Goal: Check status: Check status

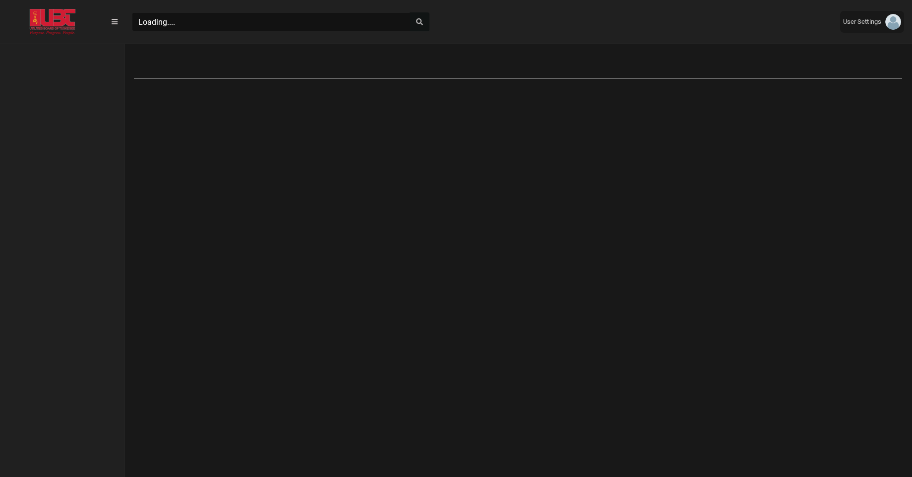
scroll to position [4, 0]
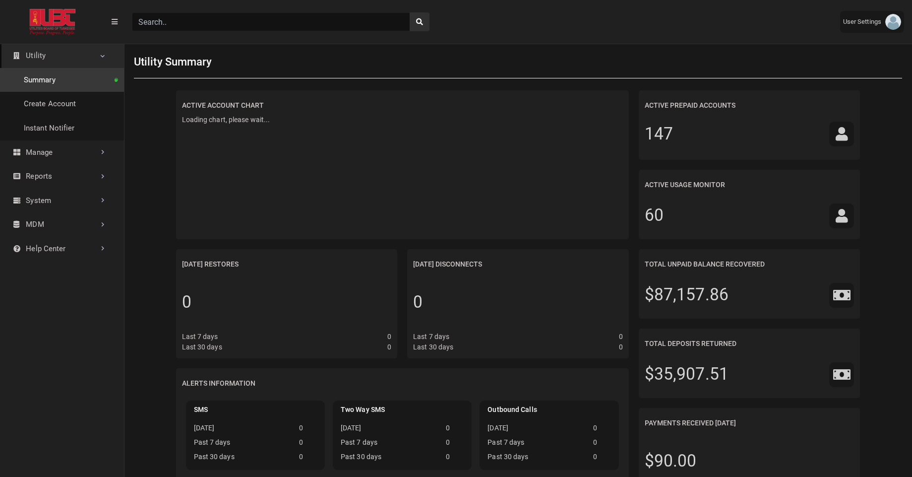
click at [222, 23] on input "Search" at bounding box center [271, 21] width 278 height 19
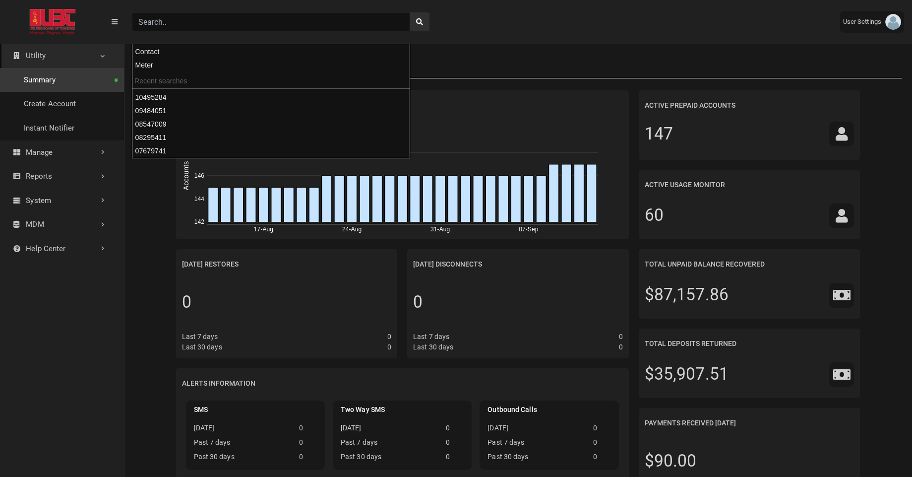
paste input "07679741"
type input "07679741"
click at [410, 12] on button "search" at bounding box center [420, 21] width 20 height 19
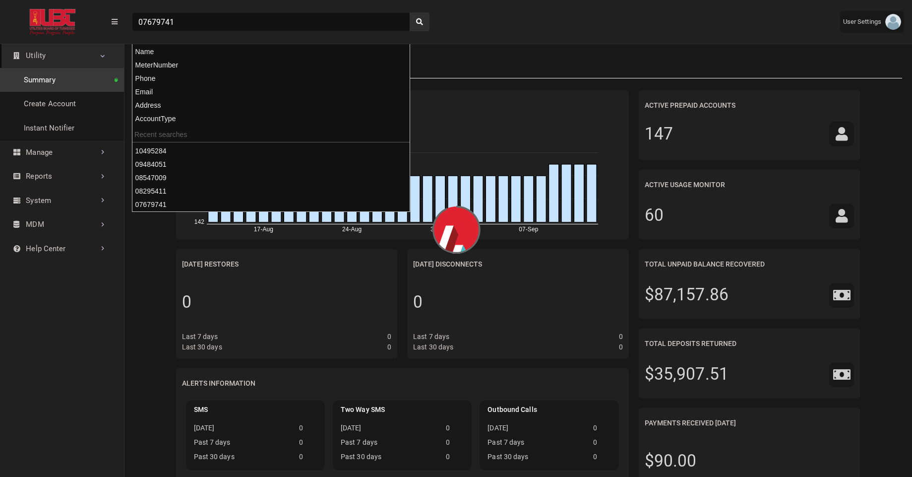
click at [510, 33] on div "07679741" at bounding box center [478, 21] width 709 height 35
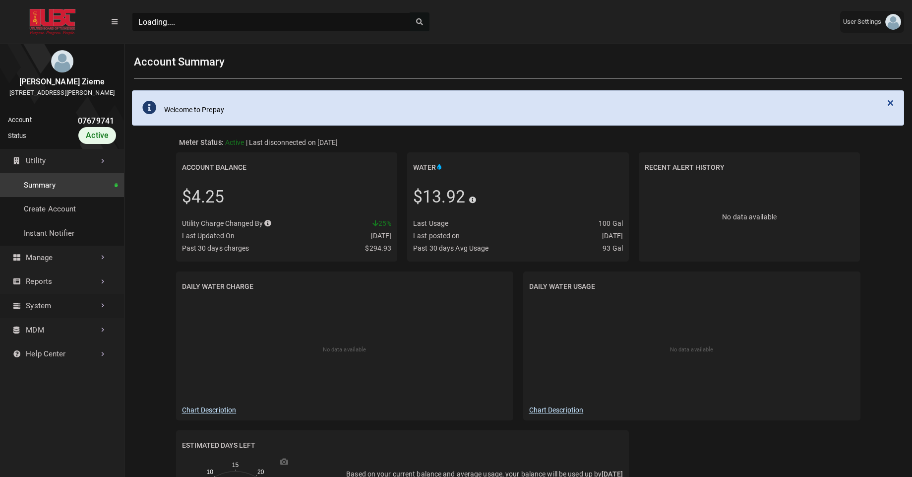
scroll to position [2, 0]
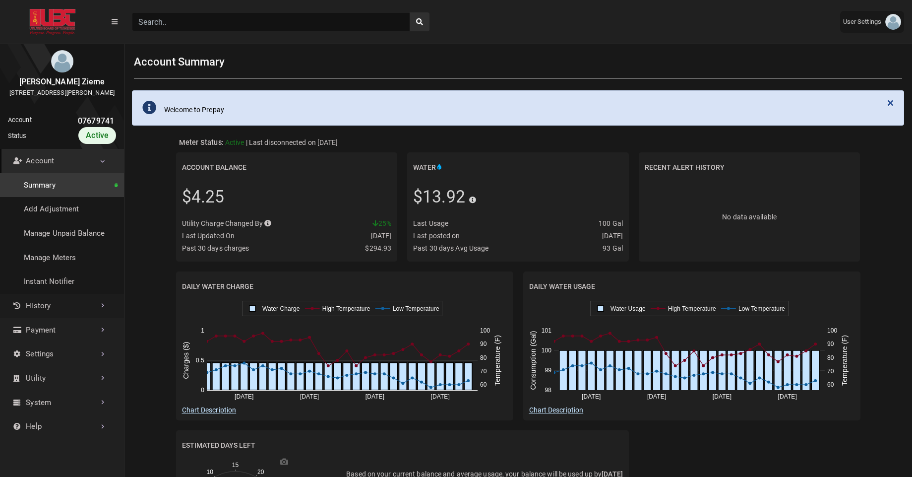
click at [43, 310] on link "History" at bounding box center [62, 306] width 124 height 24
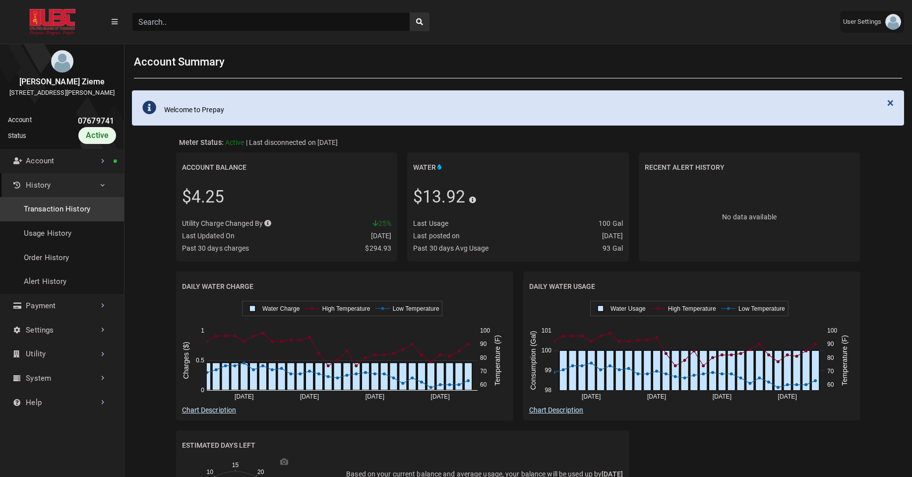
click at [72, 218] on link "Transaction History" at bounding box center [62, 209] width 124 height 24
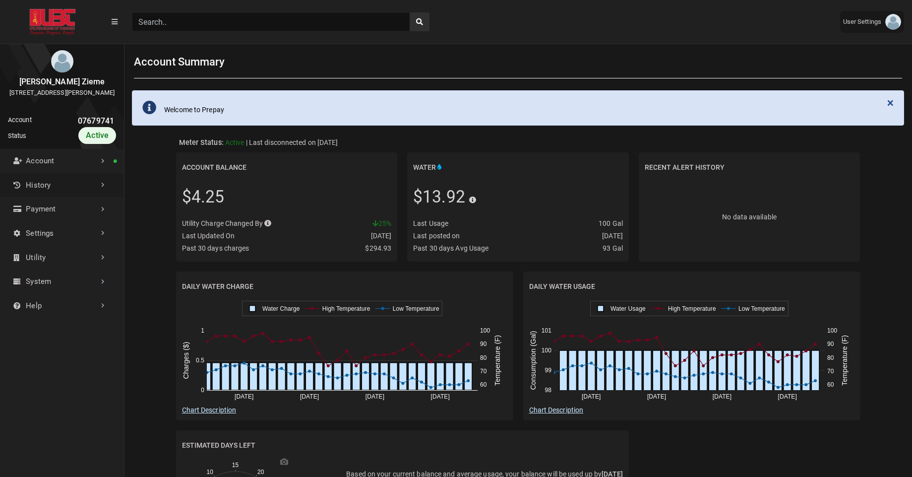
click at [84, 194] on link "History" at bounding box center [62, 185] width 124 height 24
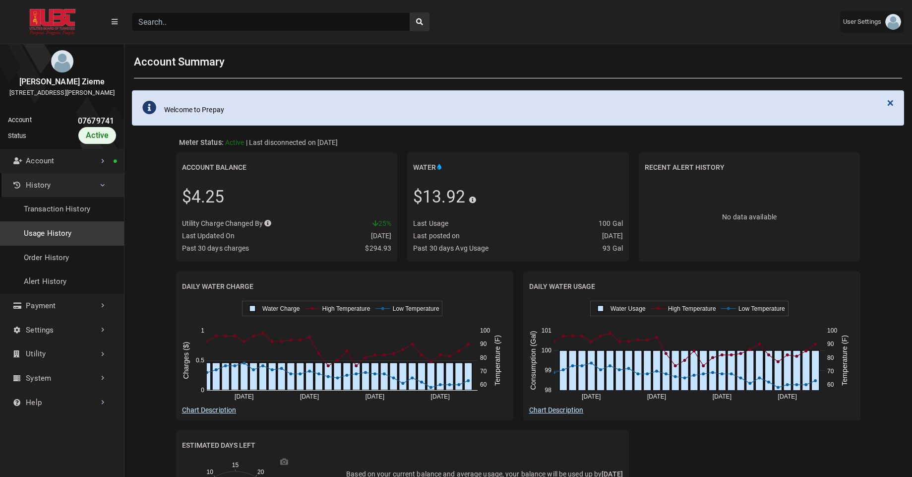
click at [59, 240] on link "Usage History" at bounding box center [62, 233] width 124 height 24
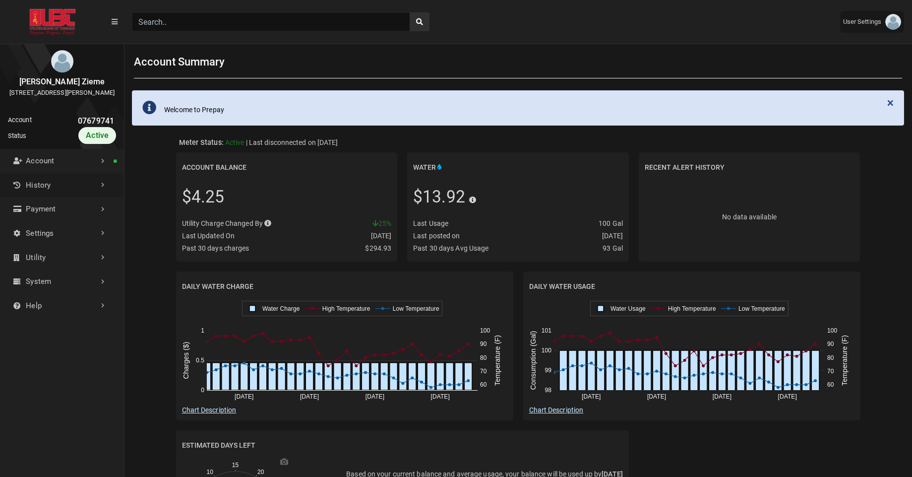
click at [76, 197] on link "History" at bounding box center [62, 185] width 124 height 24
click at [59, 246] on link "Settings" at bounding box center [62, 233] width 124 height 24
click at [87, 246] on link "Settings" at bounding box center [62, 233] width 124 height 24
click at [63, 270] on link "Utility" at bounding box center [62, 258] width 124 height 24
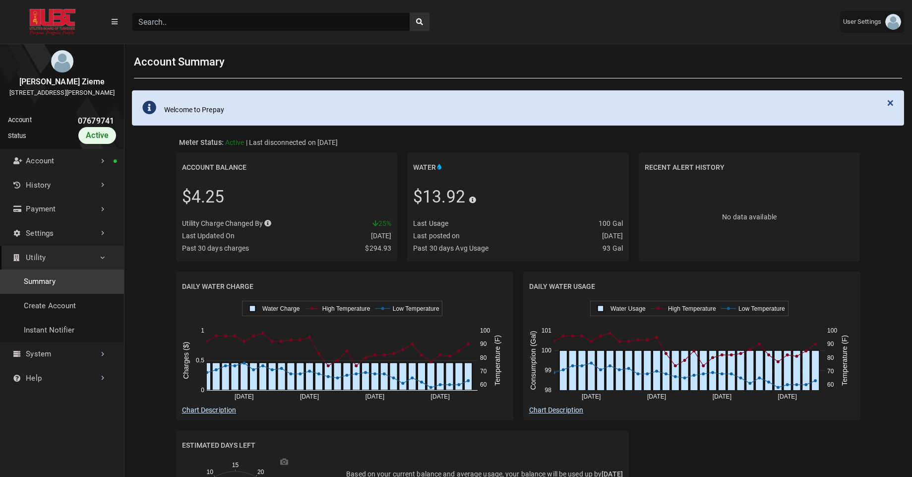
click at [35, 293] on link "Summary" at bounding box center [62, 281] width 124 height 24
click at [173, 14] on input "Search" at bounding box center [271, 21] width 278 height 19
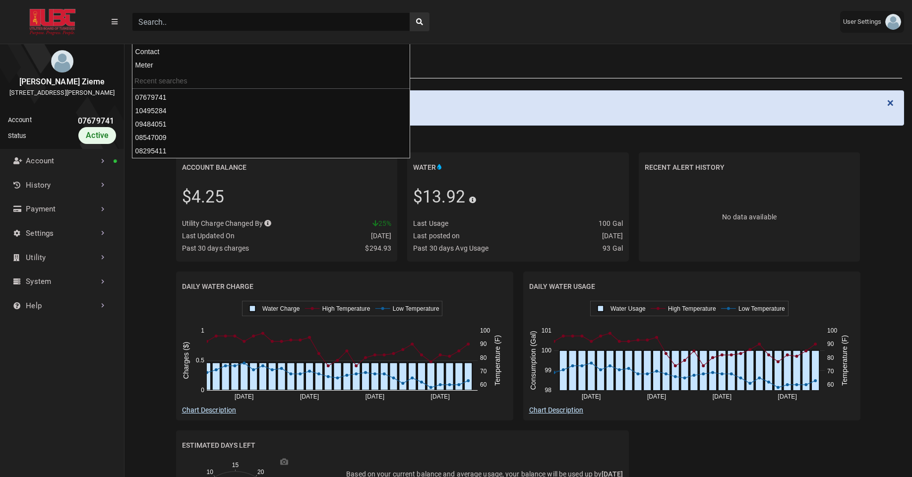
paste input "08295411"
type input "08295411"
click at [410, 12] on button "search" at bounding box center [420, 21] width 20 height 19
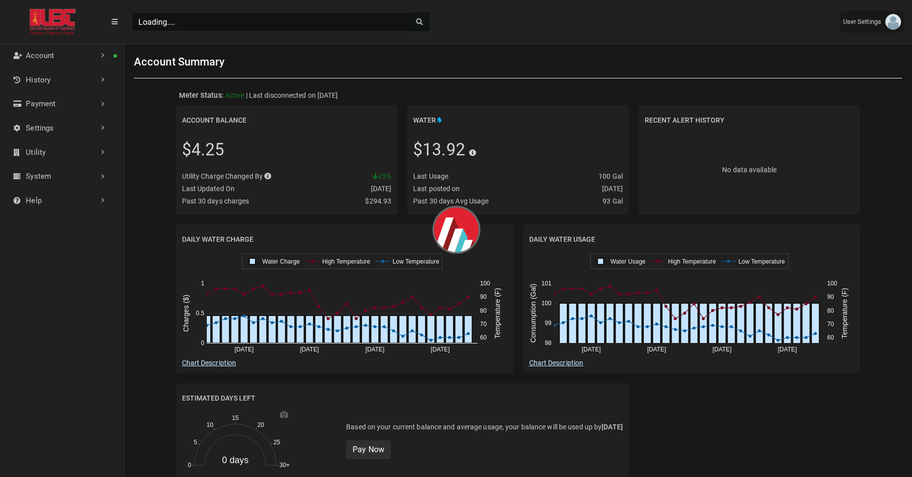
scroll to position [4, 0]
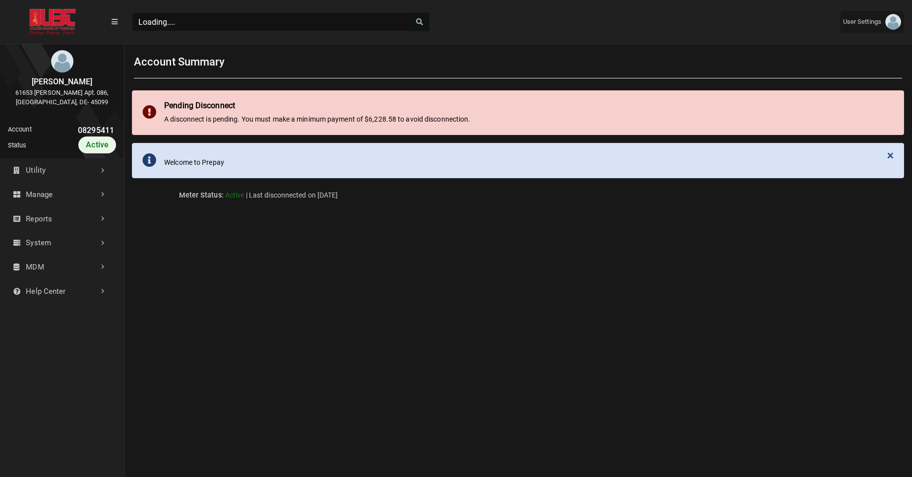
scroll to position [326, 124]
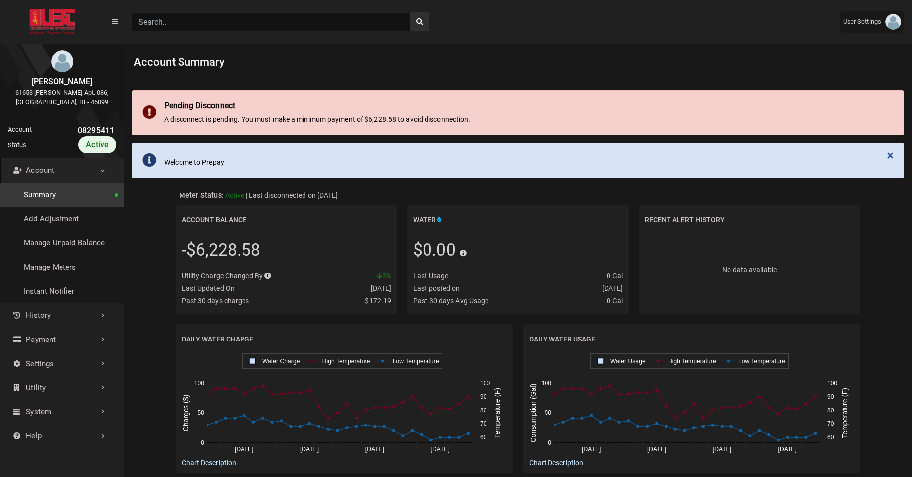
click at [73, 176] on link "Account" at bounding box center [62, 170] width 124 height 24
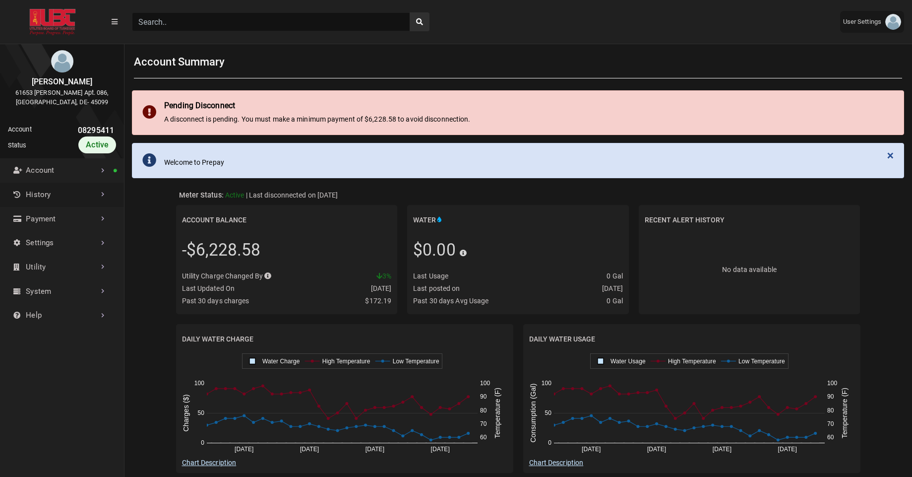
click at [63, 192] on link "History" at bounding box center [62, 195] width 124 height 24
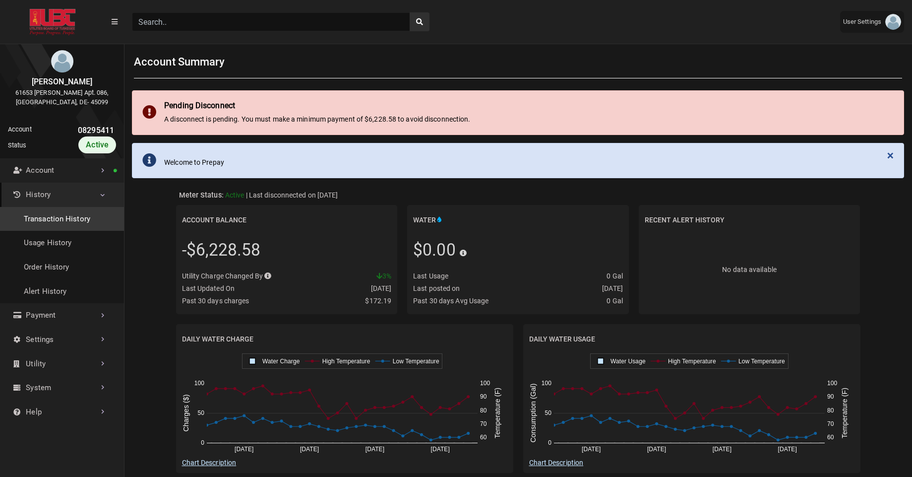
click at [54, 223] on link "Transaction History" at bounding box center [62, 219] width 124 height 24
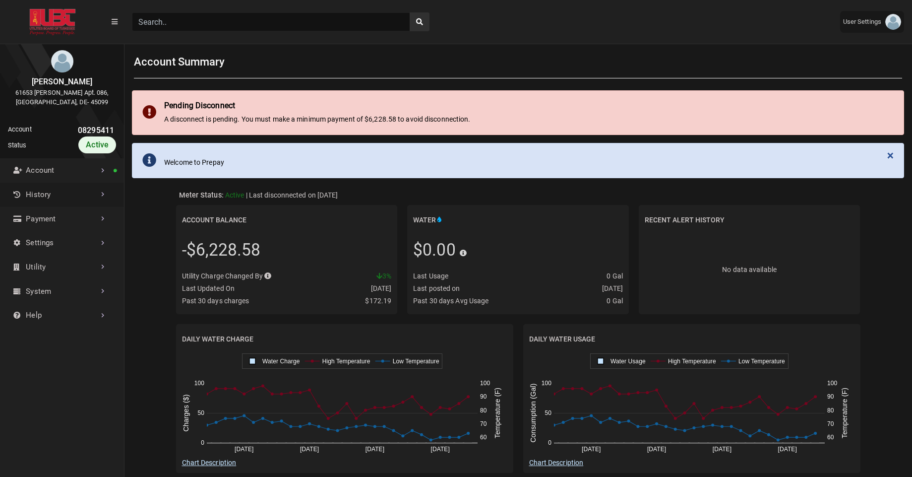
click at [69, 201] on link "History" at bounding box center [62, 195] width 124 height 24
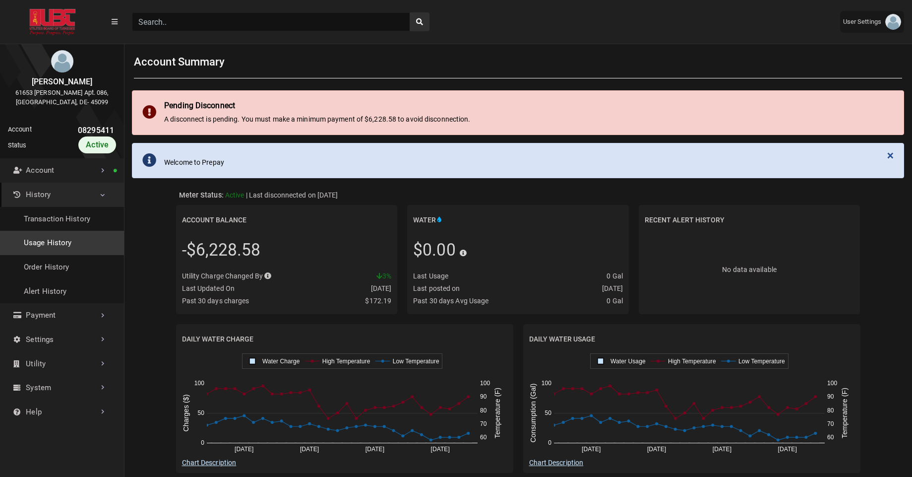
click at [51, 235] on link "Usage History" at bounding box center [62, 243] width 124 height 24
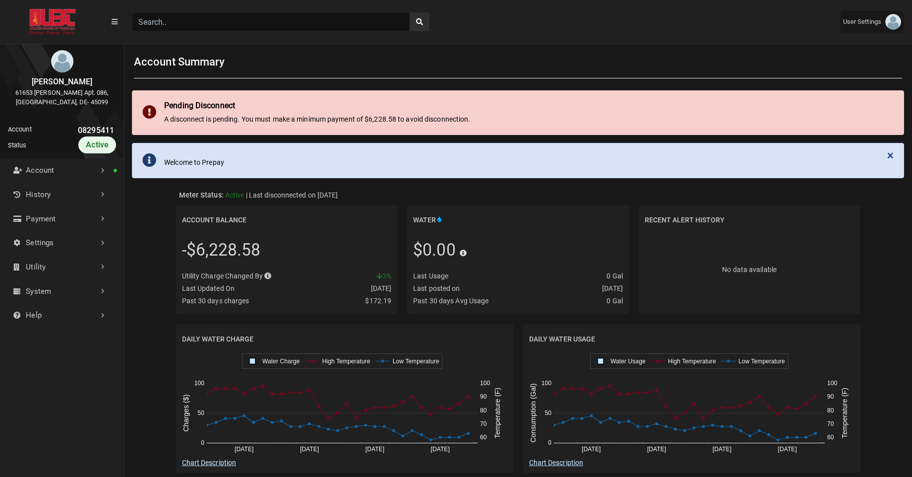
click at [171, 27] on input "Search" at bounding box center [271, 21] width 278 height 19
paste input "08547009"
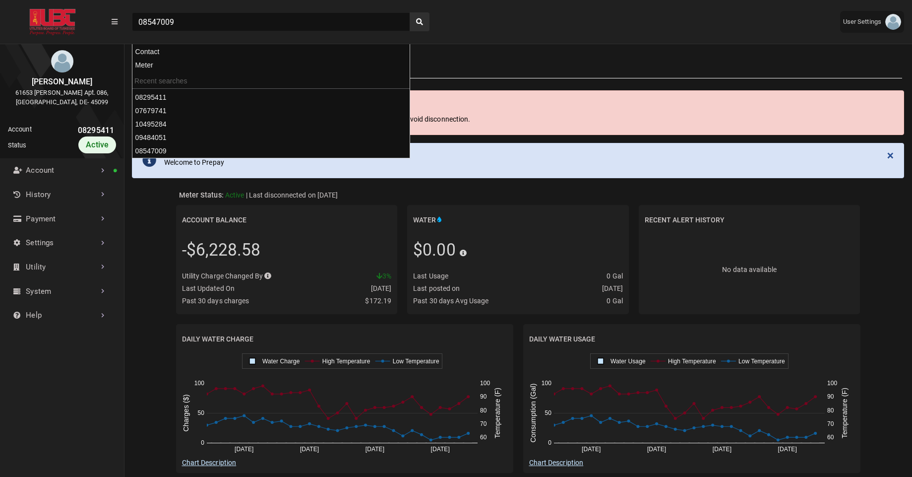
type input "08547009"
click at [410, 12] on button "search" at bounding box center [420, 21] width 20 height 19
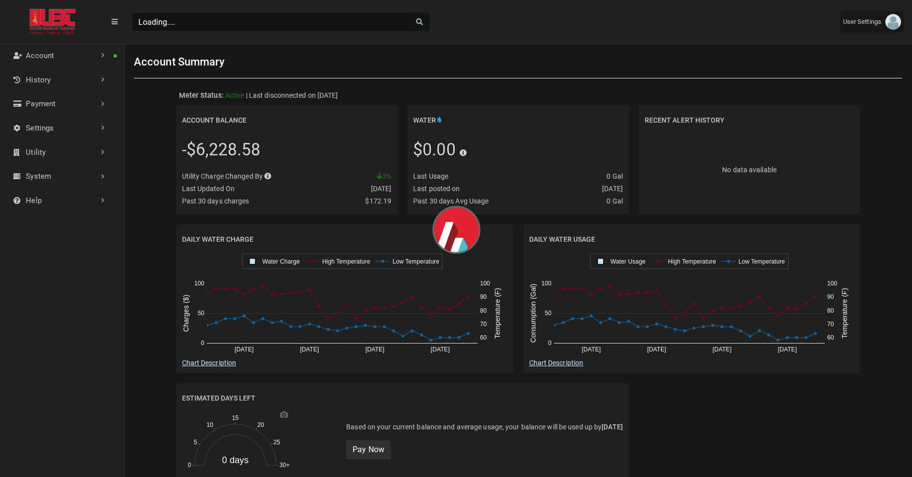
scroll to position [4, 0]
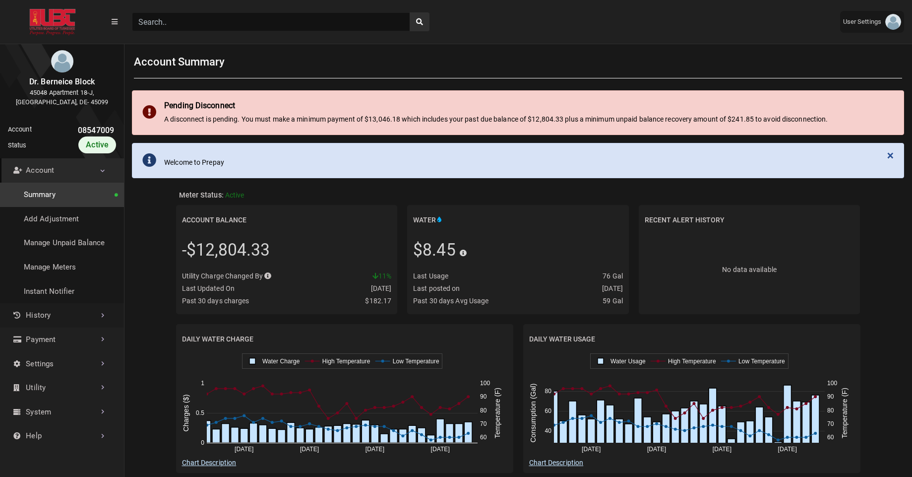
click at [55, 310] on link "History" at bounding box center [62, 315] width 124 height 24
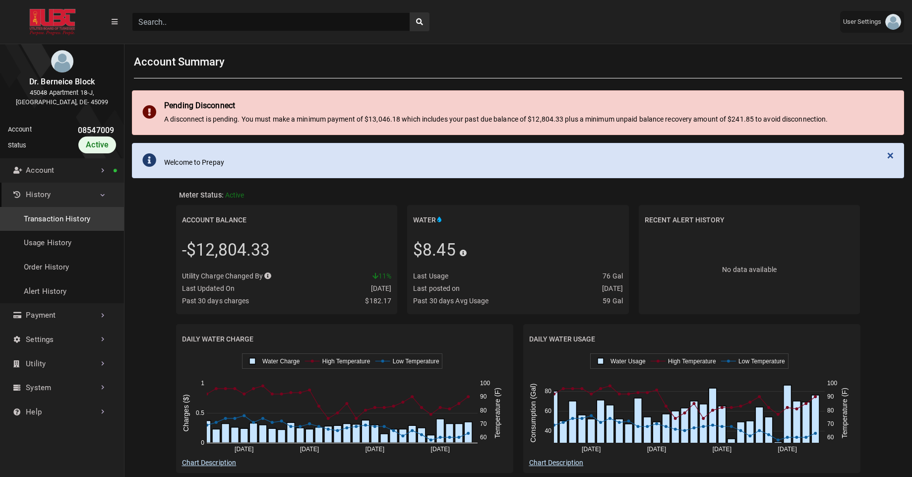
click at [75, 224] on link "Transaction History" at bounding box center [62, 219] width 124 height 24
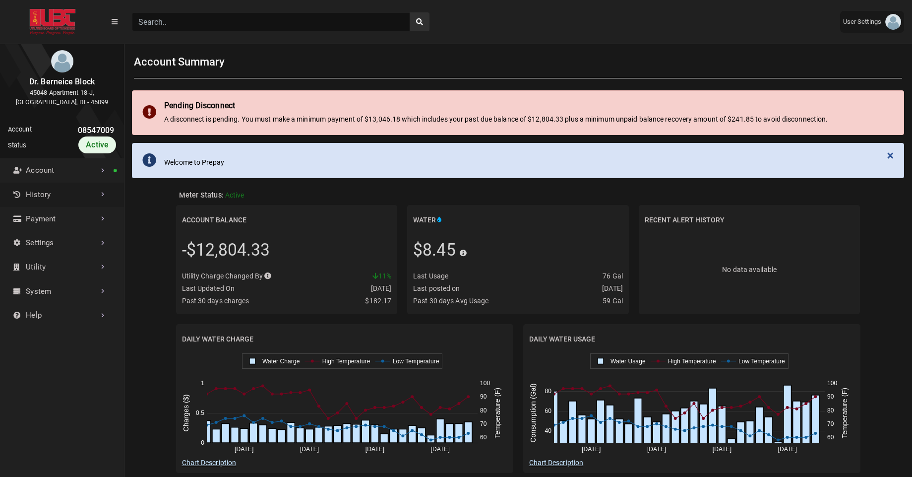
click at [83, 199] on link "History" at bounding box center [62, 195] width 124 height 24
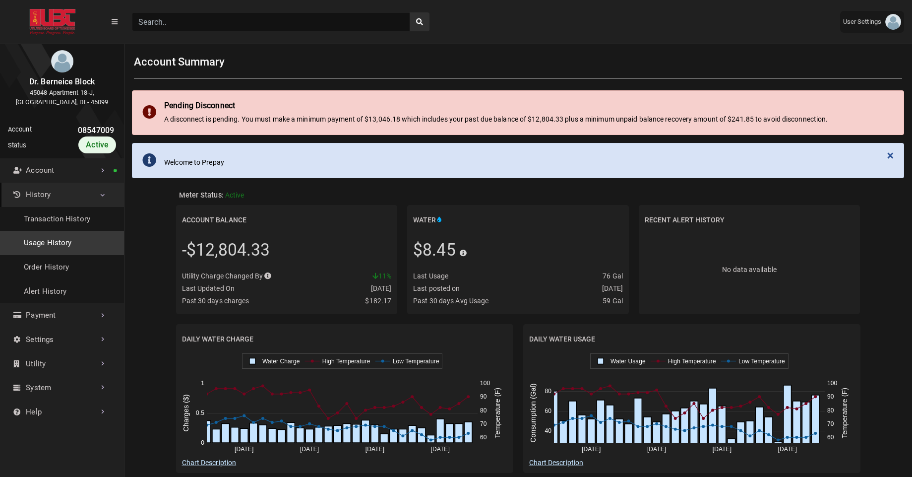
click at [57, 236] on link "Usage History" at bounding box center [62, 243] width 124 height 24
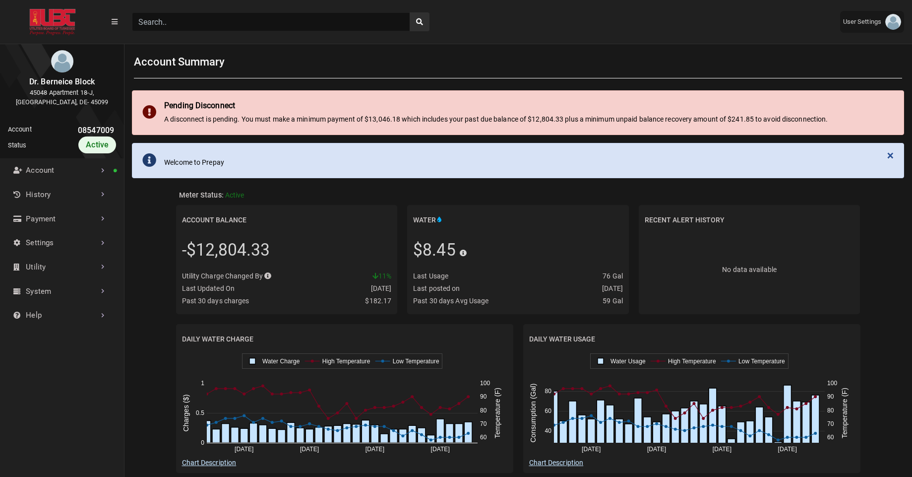
click at [166, 25] on input "Search" at bounding box center [271, 21] width 278 height 19
paste input "09484051"
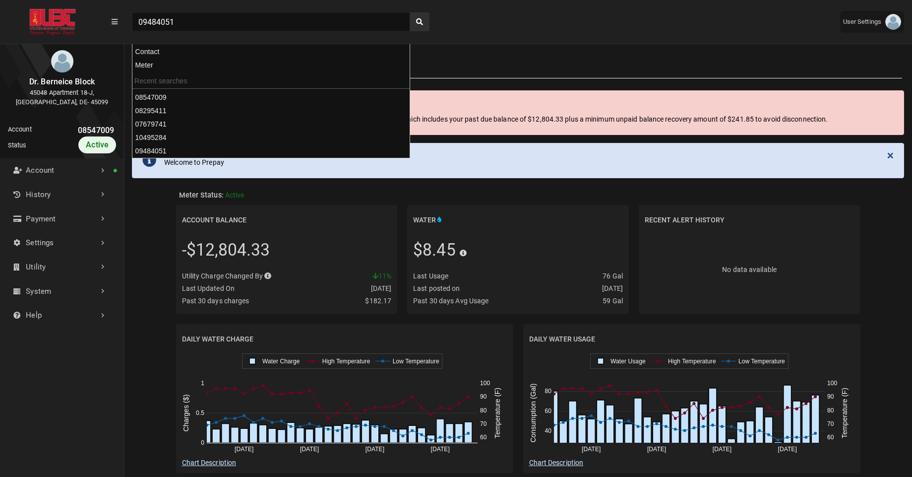
type input "09484051"
click at [410, 12] on button "search" at bounding box center [420, 21] width 20 height 19
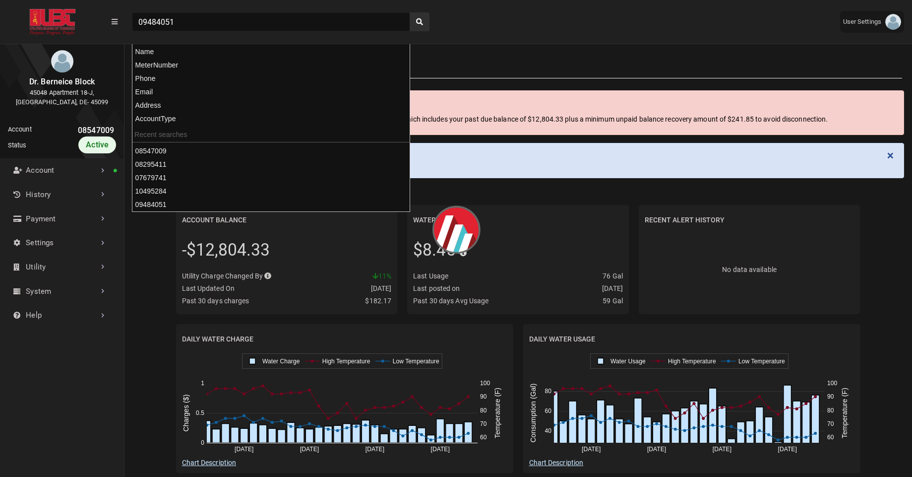
scroll to position [4, 0]
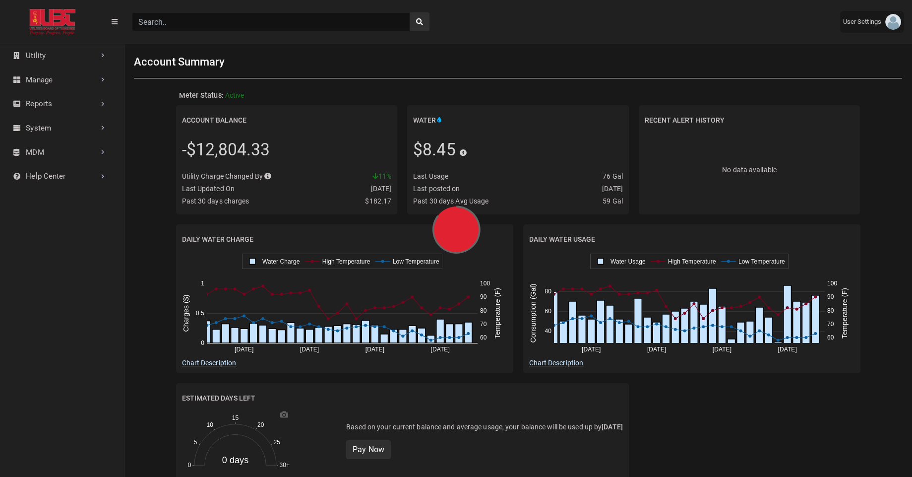
scroll to position [326, 124]
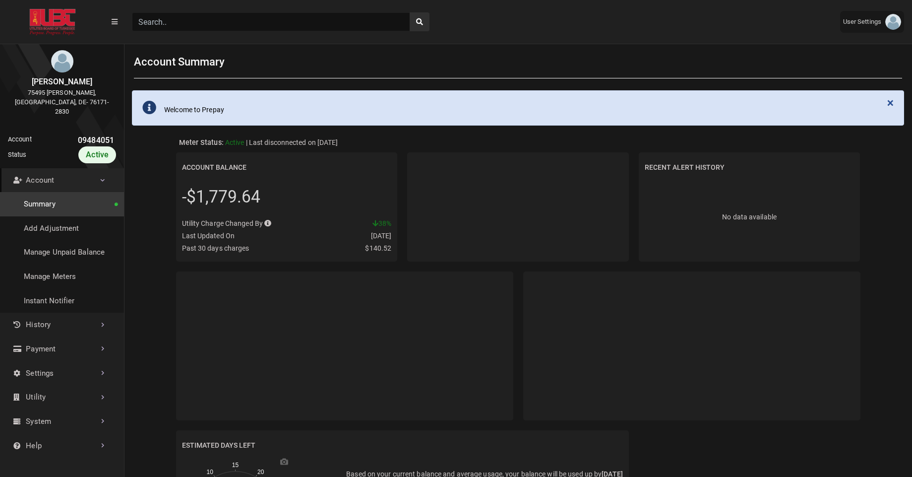
click at [98, 179] on link "Account" at bounding box center [62, 180] width 124 height 24
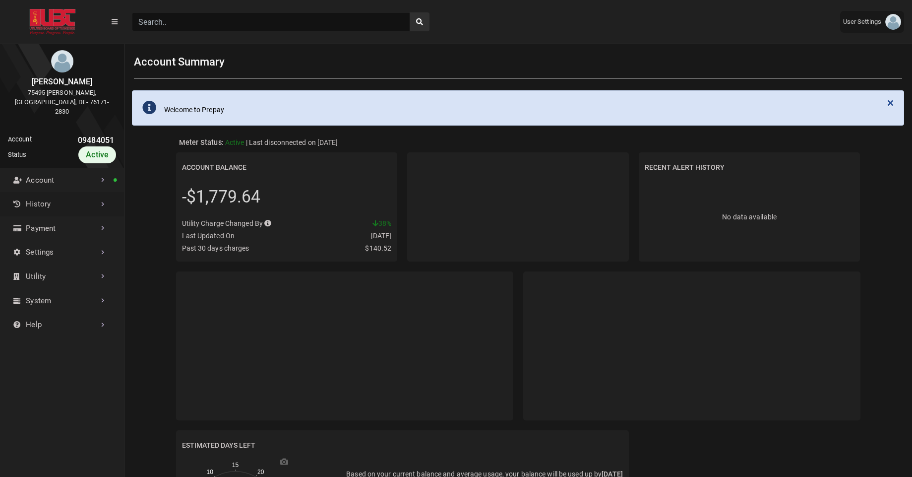
click at [75, 200] on link "History" at bounding box center [62, 204] width 124 height 24
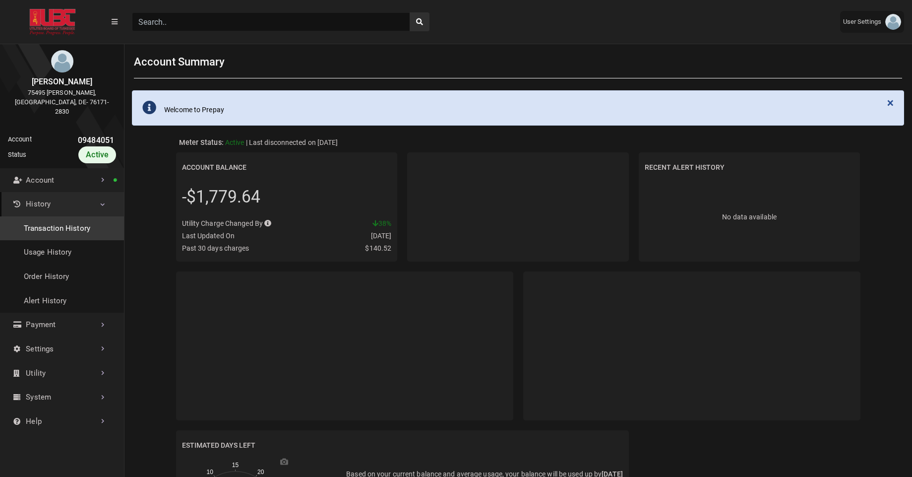
click at [68, 216] on link "Transaction History" at bounding box center [62, 228] width 124 height 24
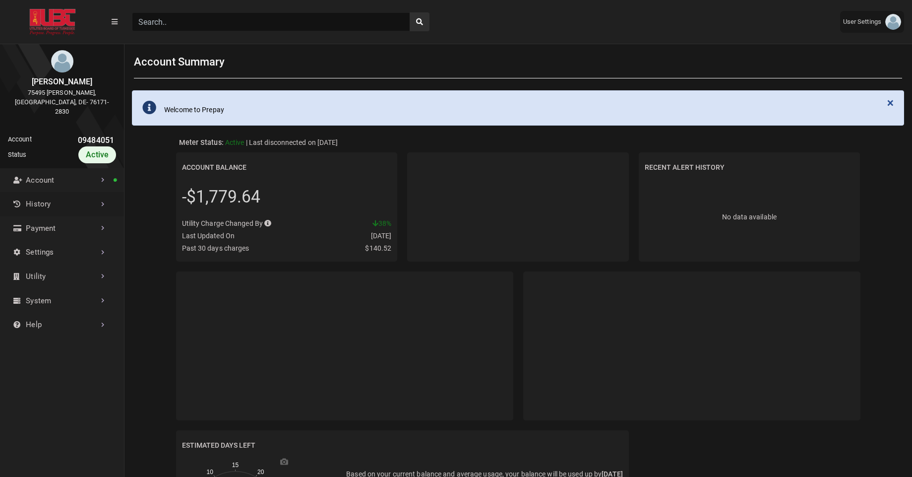
click at [85, 192] on link "History" at bounding box center [62, 204] width 124 height 24
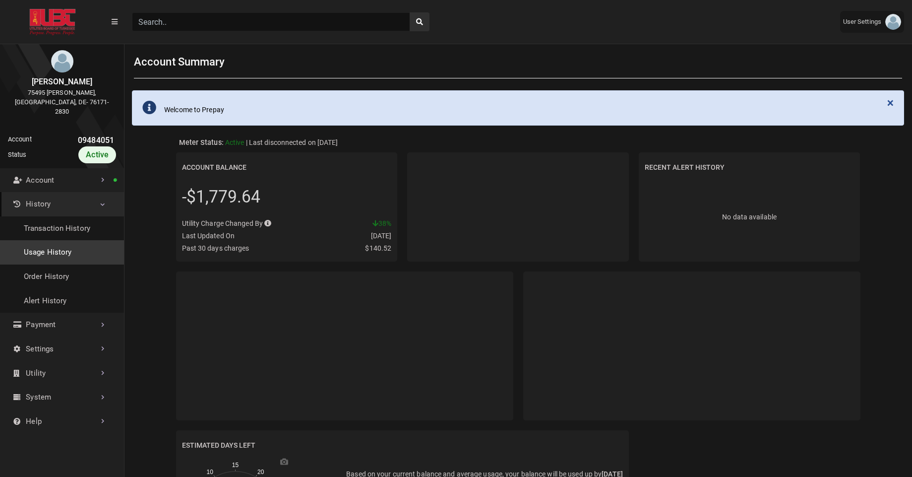
click at [58, 240] on link "Usage History" at bounding box center [62, 252] width 124 height 24
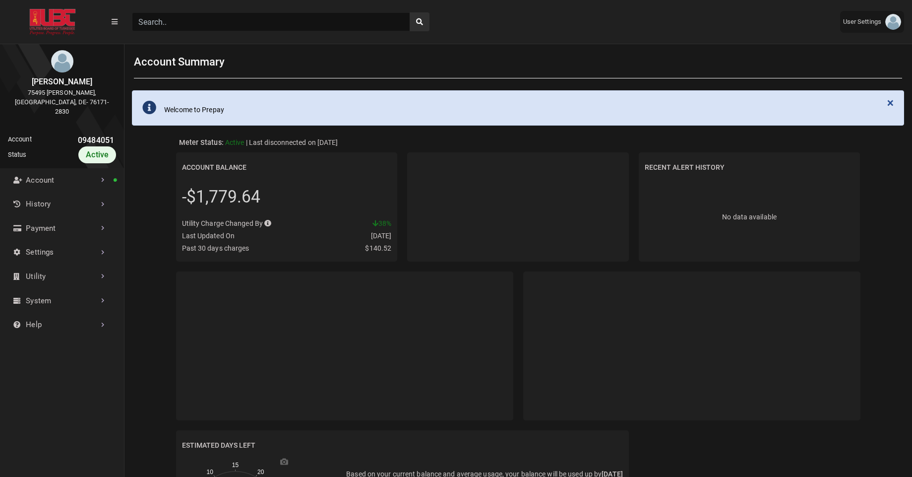
click at [170, 25] on input "Search" at bounding box center [271, 21] width 278 height 19
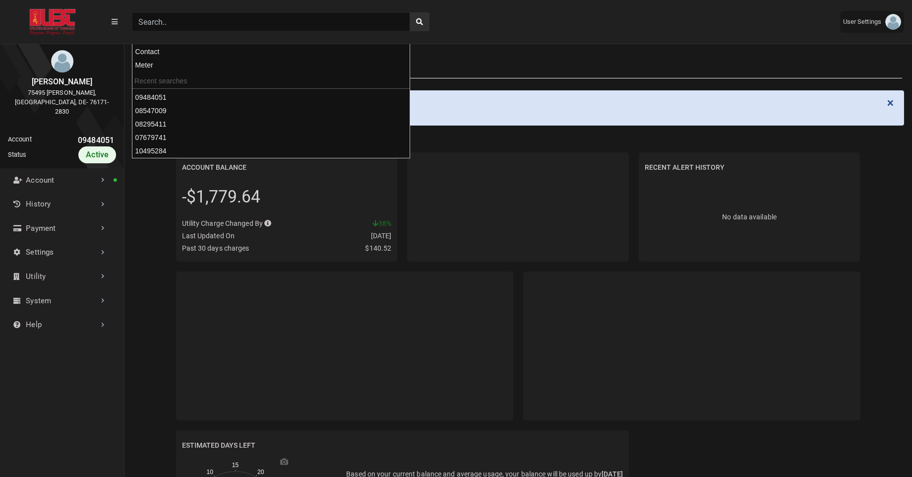
paste input "10495284"
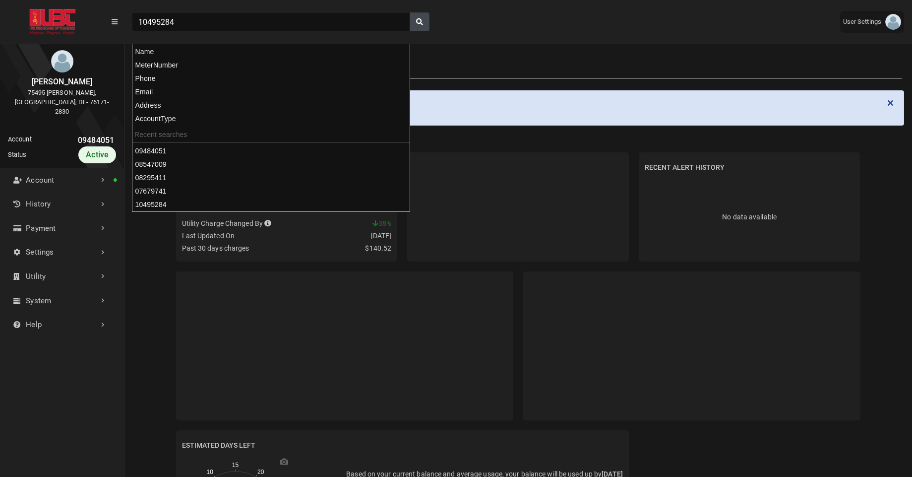
type input "10495284"
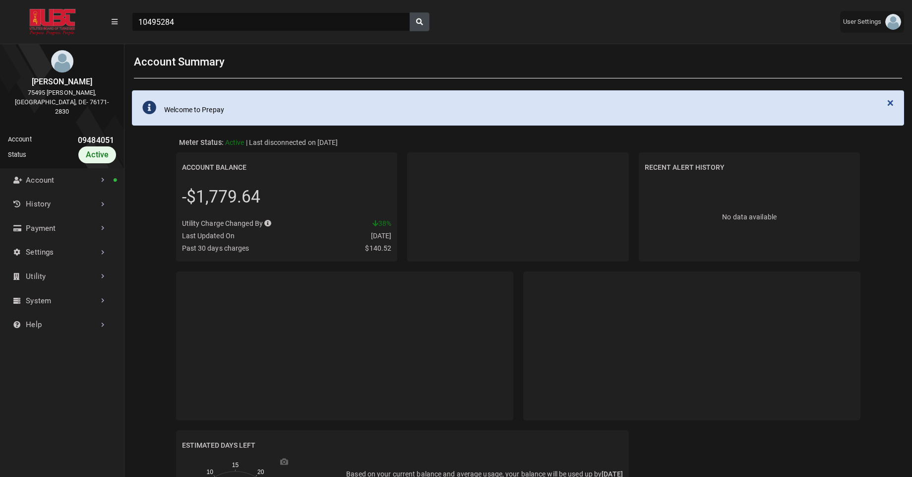
click at [425, 26] on button "search" at bounding box center [420, 21] width 20 height 19
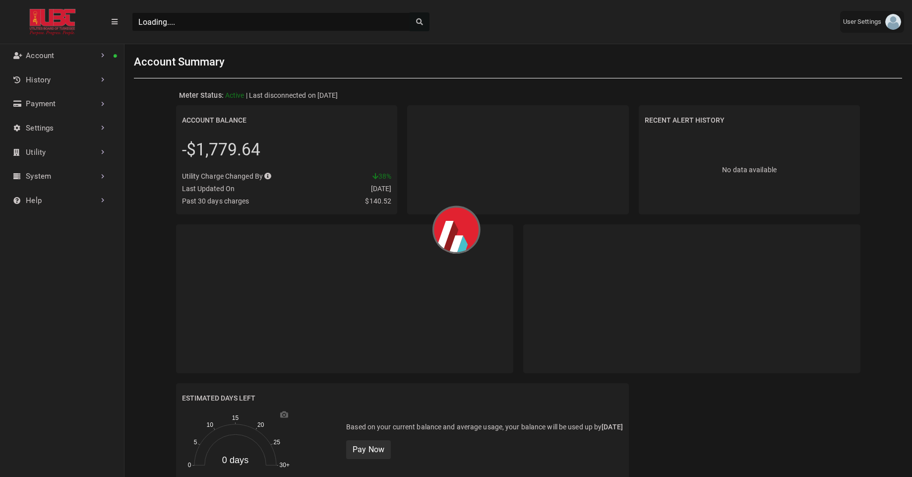
scroll to position [4, 0]
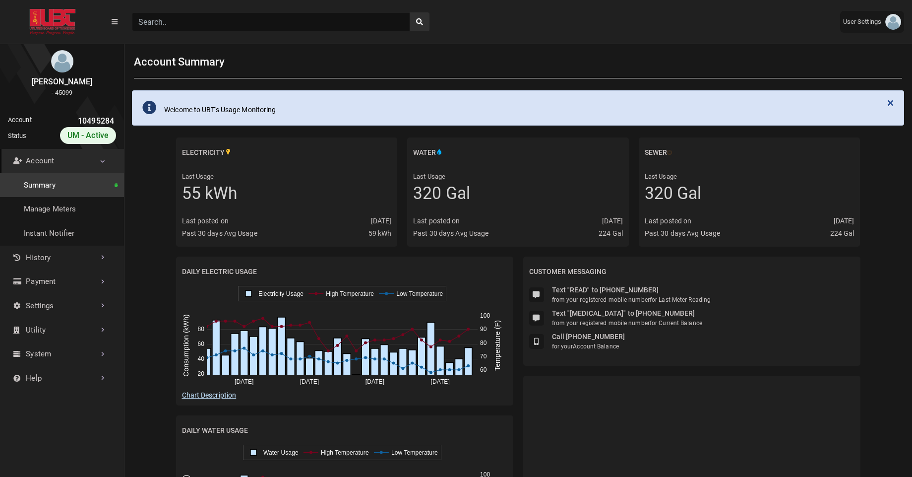
scroll to position [336, 124]
click at [62, 255] on link "History" at bounding box center [62, 258] width 124 height 24
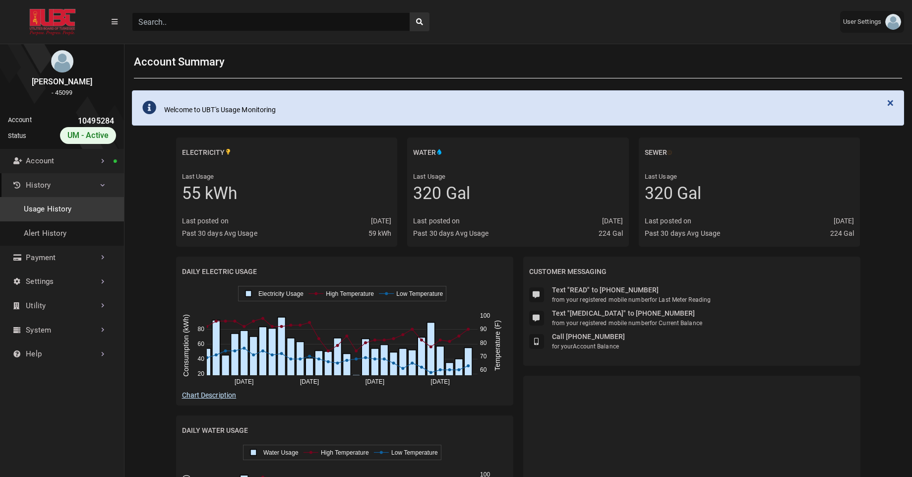
click at [65, 214] on link "Usage History" at bounding box center [62, 209] width 124 height 24
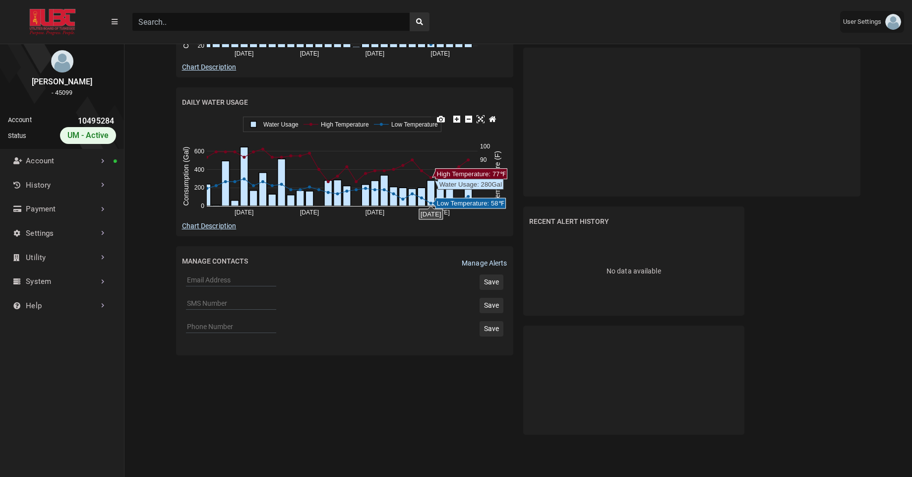
scroll to position [350, 0]
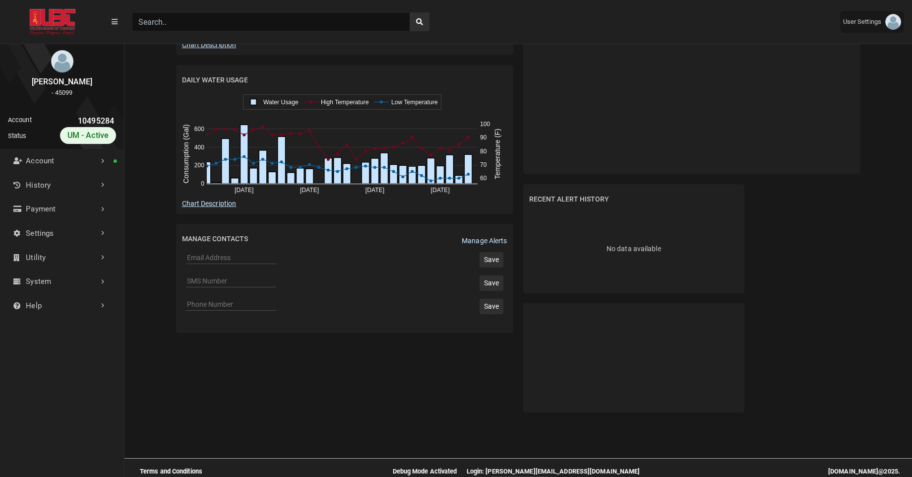
click at [162, 19] on input "Search" at bounding box center [271, 21] width 278 height 19
paste input "10568333"
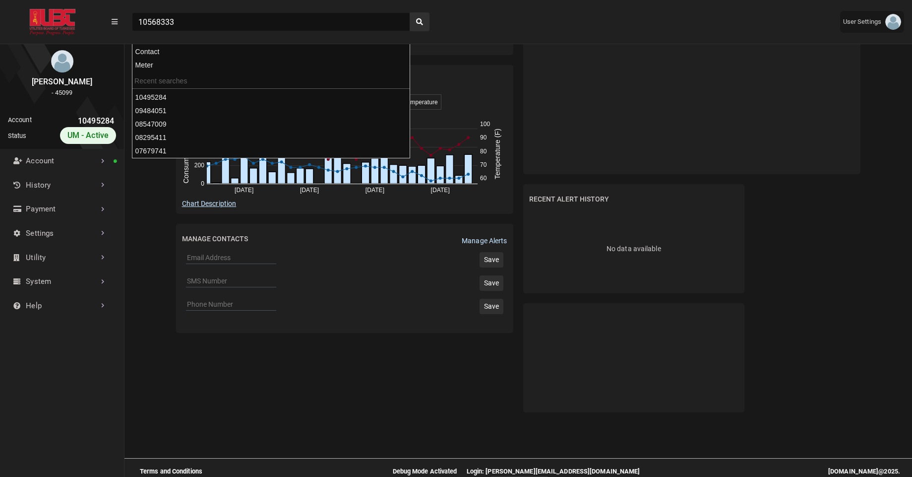
type input "10568333"
click at [410, 12] on button "search" at bounding box center [420, 21] width 20 height 19
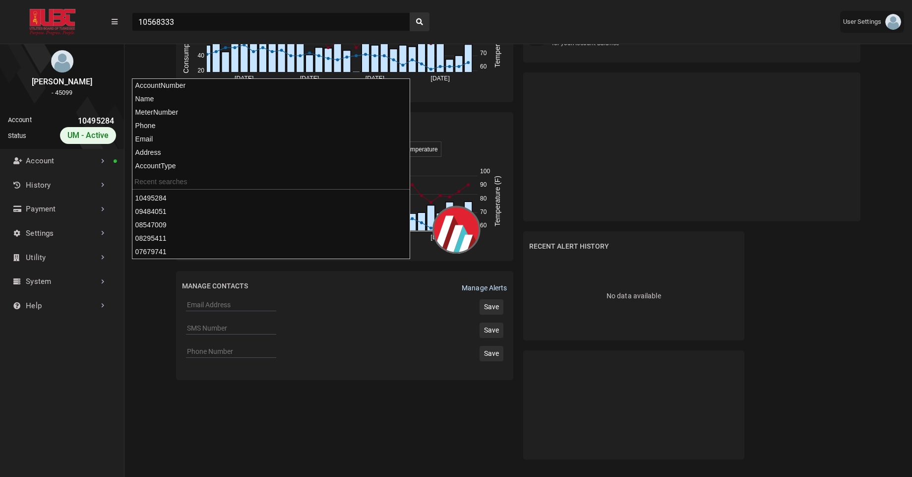
scroll to position [4, 0]
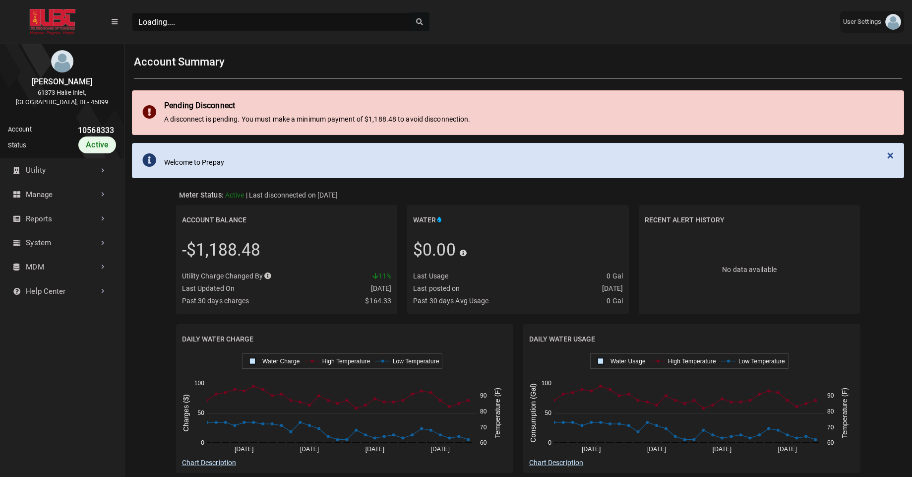
scroll to position [326, 124]
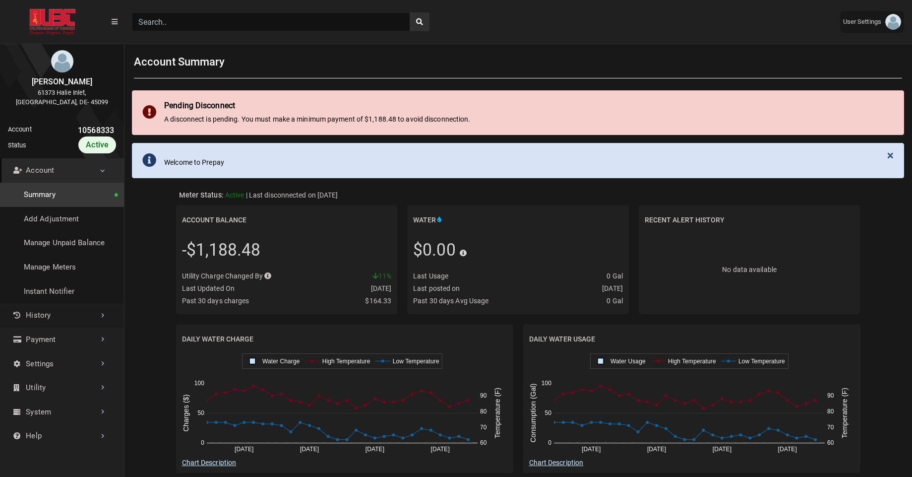
click at [72, 321] on link "History" at bounding box center [62, 315] width 124 height 24
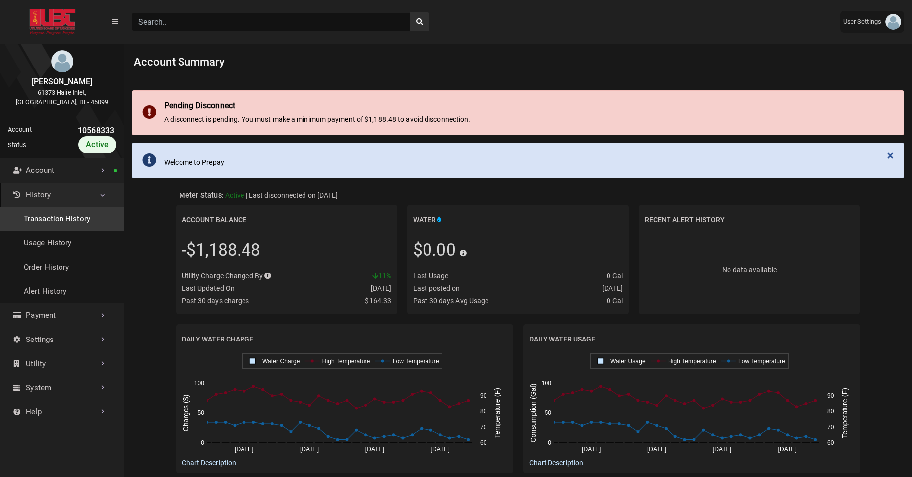
click at [66, 228] on link "Transaction History" at bounding box center [62, 219] width 124 height 24
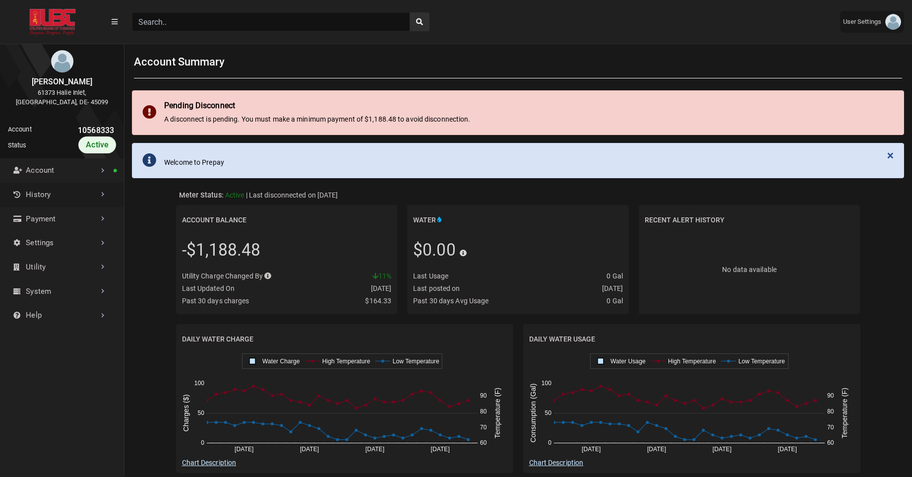
click at [71, 203] on link "History" at bounding box center [62, 195] width 124 height 24
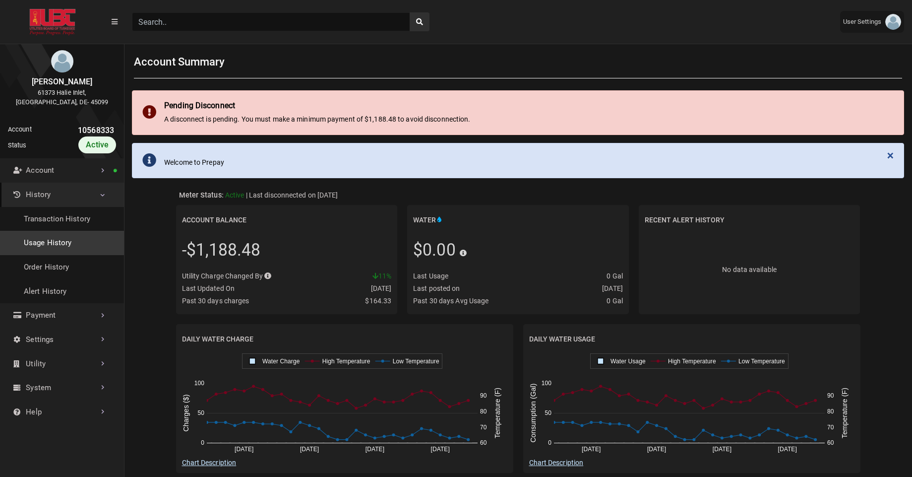
click at [55, 241] on link "Usage History" at bounding box center [62, 243] width 124 height 24
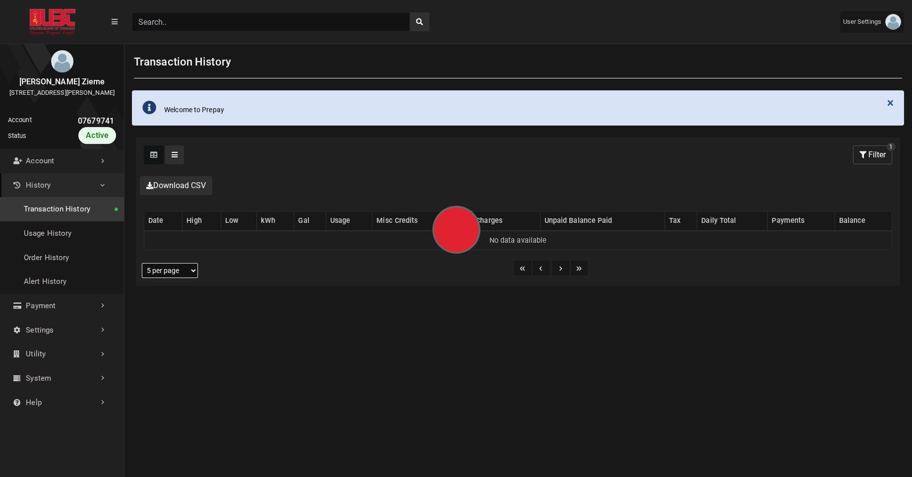
select select "25 per page"
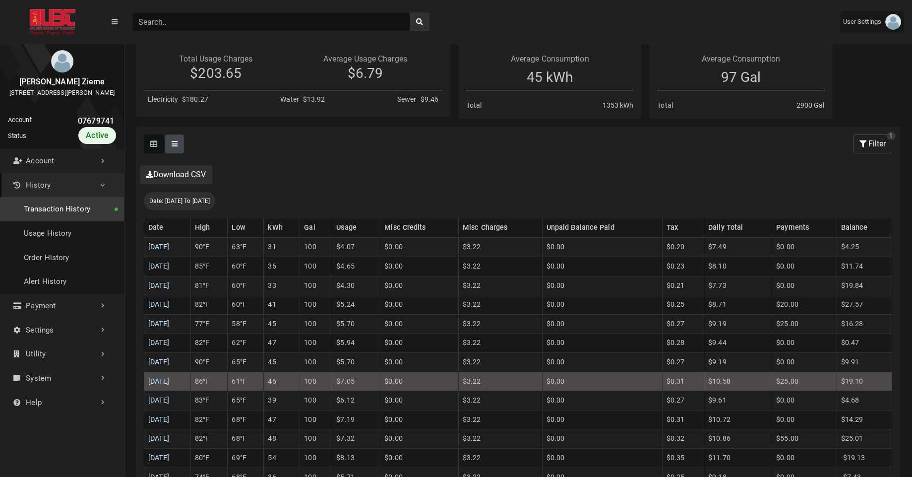
scroll to position [153, 0]
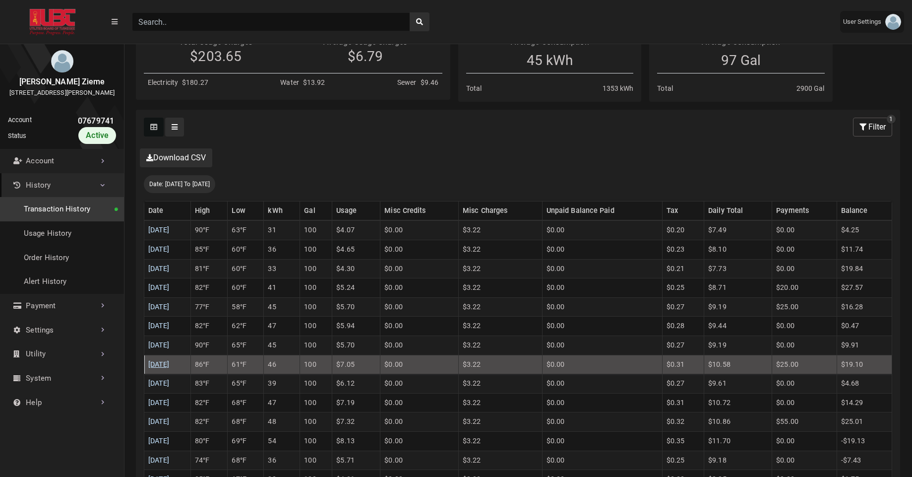
click at [168, 361] on link "09/04/2025" at bounding box center [158, 364] width 21 height 8
click at [170, 347] on link "09/05/2025" at bounding box center [158, 345] width 21 height 8
click at [170, 328] on link "09/06/2025" at bounding box center [158, 326] width 21 height 8
click at [187, 309] on td "09/07/2025" at bounding box center [167, 306] width 47 height 19
click at [170, 310] on link "09/07/2025" at bounding box center [158, 307] width 21 height 8
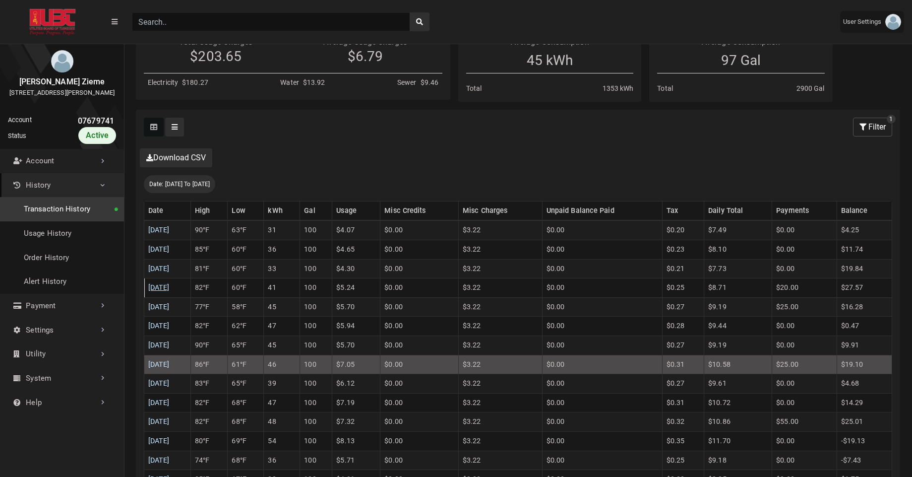
click at [170, 290] on link "09/08/2025" at bounding box center [158, 287] width 21 height 8
click at [170, 268] on link "09/09/2025" at bounding box center [158, 268] width 21 height 8
click at [170, 251] on link "09/10/2025" at bounding box center [158, 249] width 21 height 8
click at [170, 228] on link "09/11/2025" at bounding box center [158, 230] width 21 height 8
click at [224, 366] on td "86°F" at bounding box center [209, 364] width 37 height 19
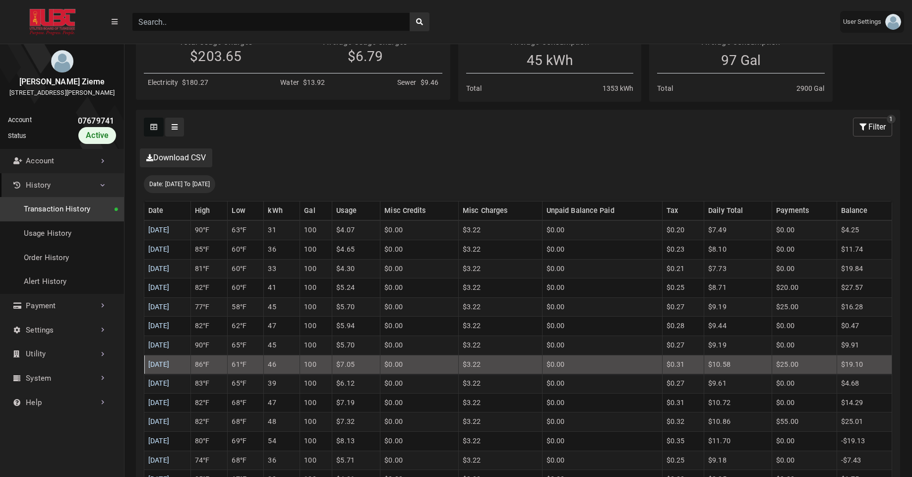
click at [297, 367] on td "46" at bounding box center [282, 364] width 36 height 19
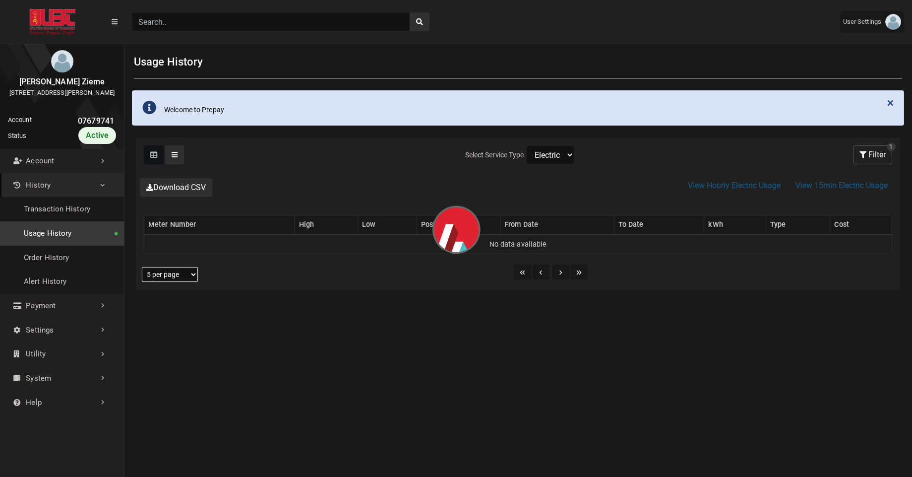
select select "25 per page"
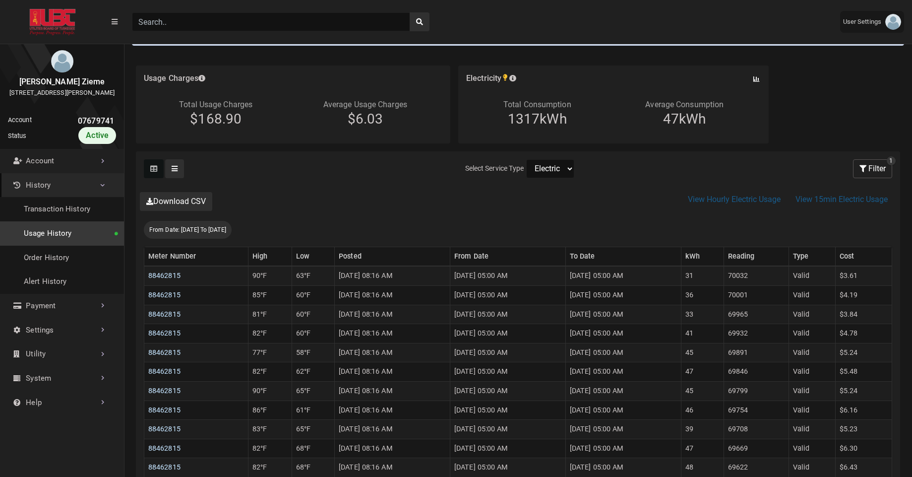
scroll to position [90, 0]
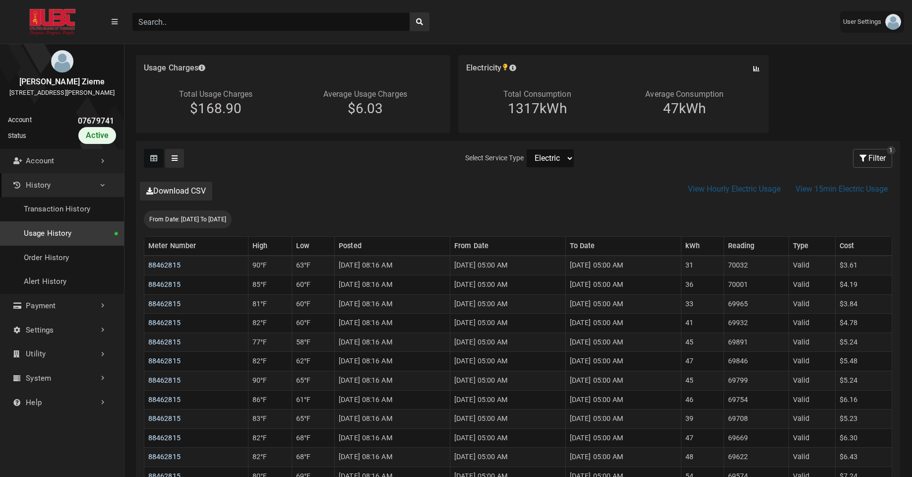
select select "Water"
click at [526, 149] on select "Electric Sewer Water" at bounding box center [550, 158] width 48 height 19
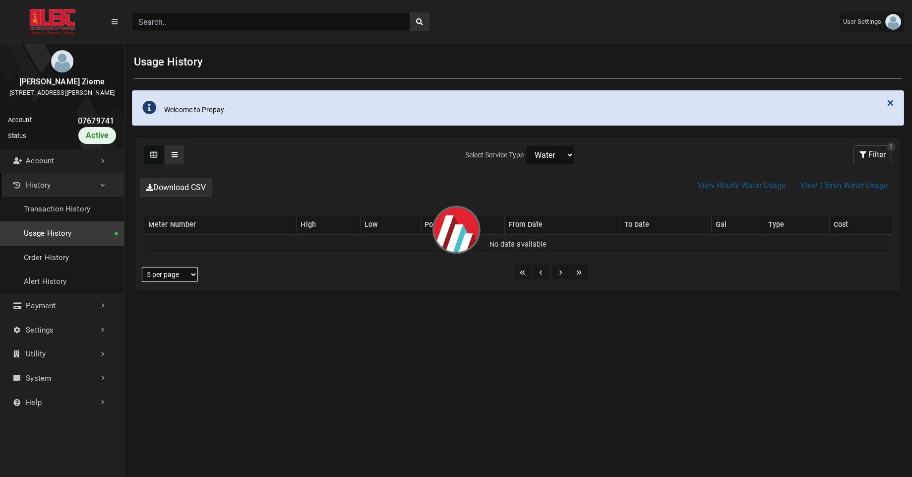
select select "25 per page"
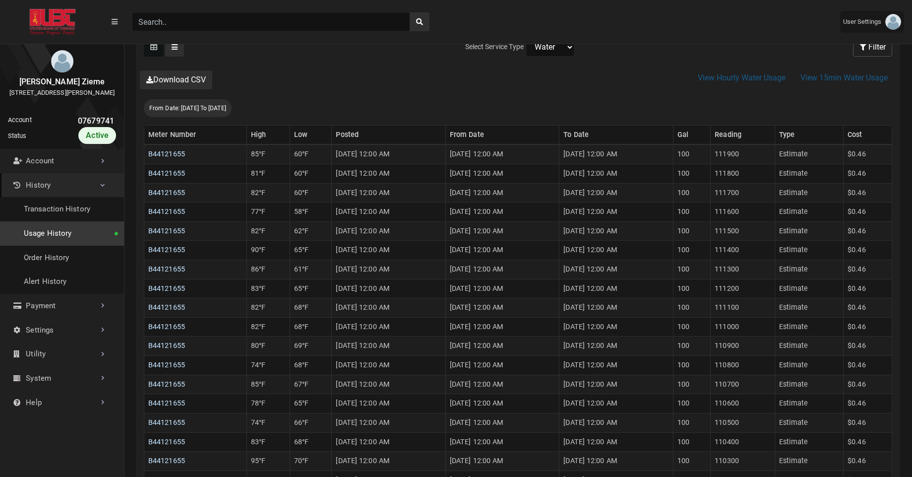
scroll to position [202, 0]
click at [710, 290] on td "100" at bounding box center [692, 287] width 38 height 19
select select "Electric"
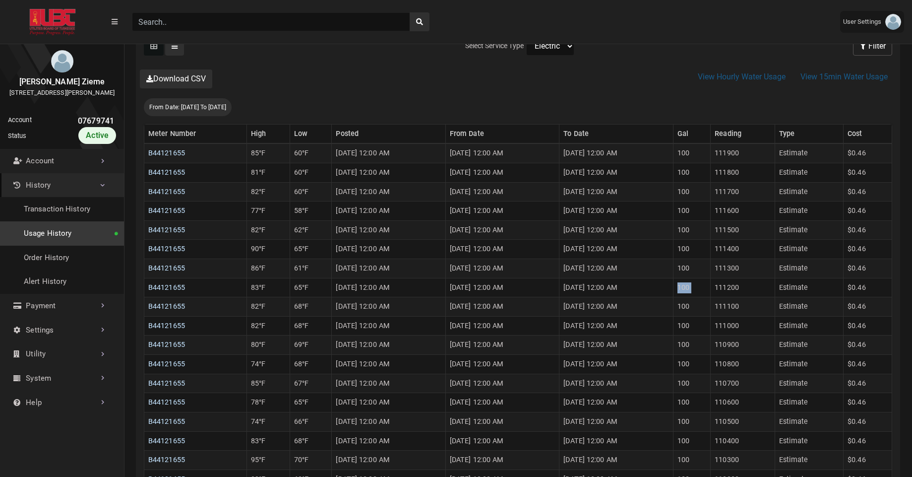
click at [526, 37] on select "Electric Sewer Water" at bounding box center [550, 46] width 48 height 19
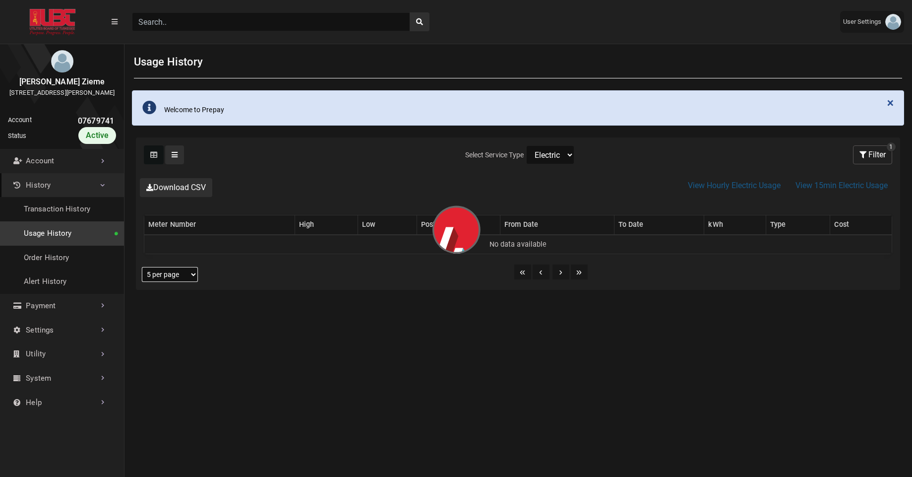
select select "25 per page"
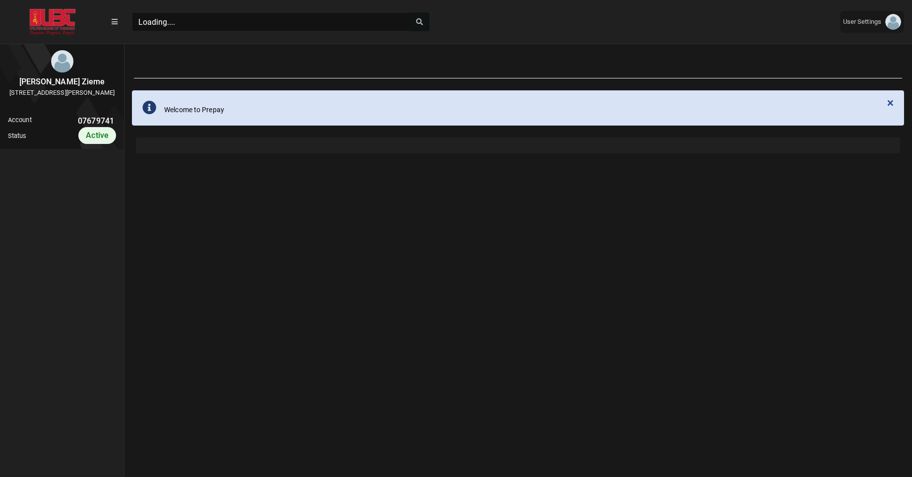
scroll to position [2, 0]
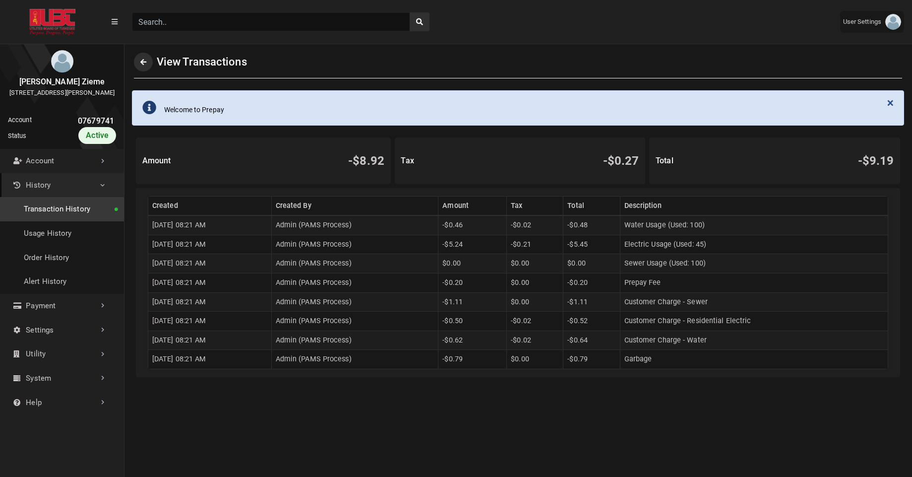
scroll to position [2, 0]
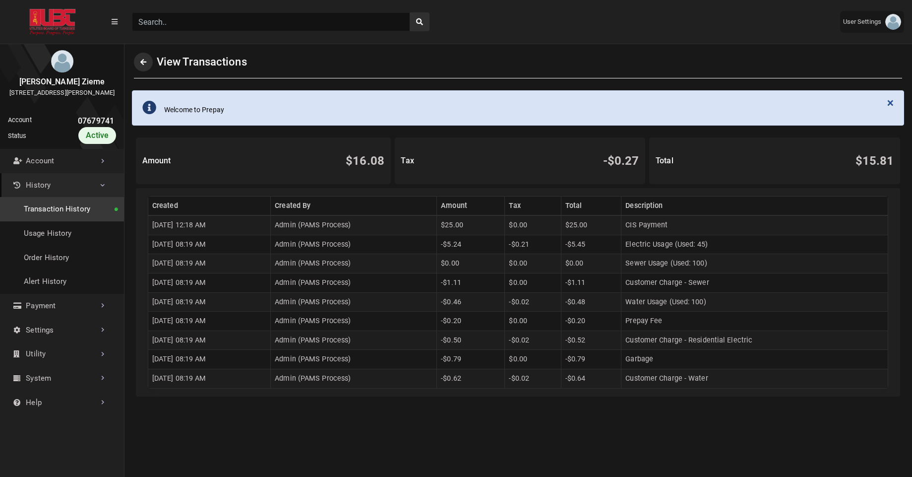
scroll to position [2, 0]
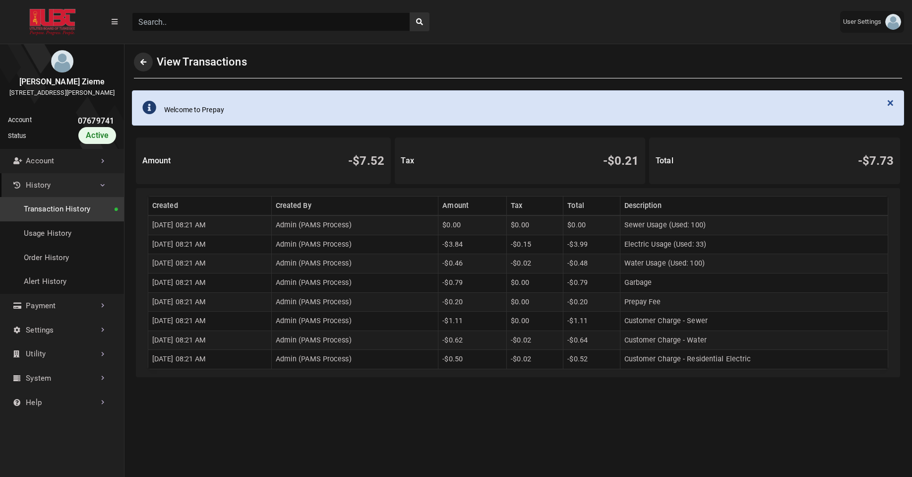
scroll to position [2, 0]
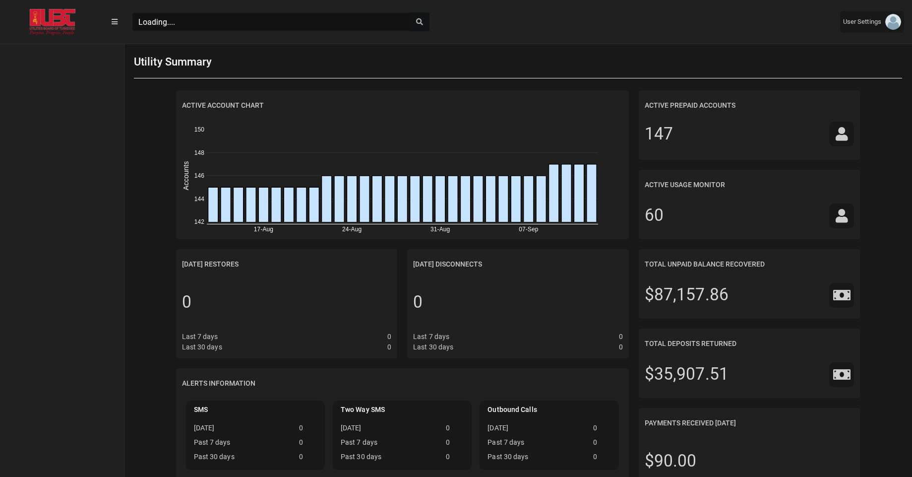
scroll to position [4, 0]
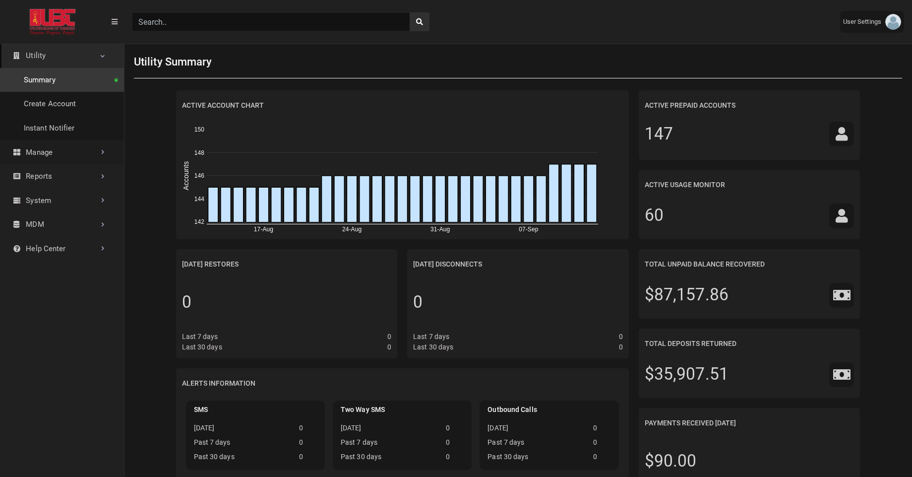
click at [88, 158] on link "Manage" at bounding box center [62, 152] width 124 height 24
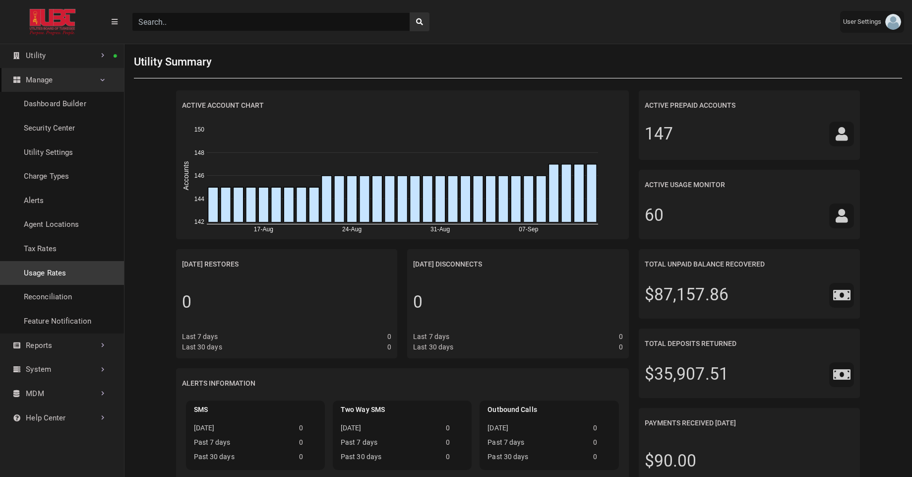
click at [52, 265] on link "Usage Rates" at bounding box center [62, 273] width 124 height 24
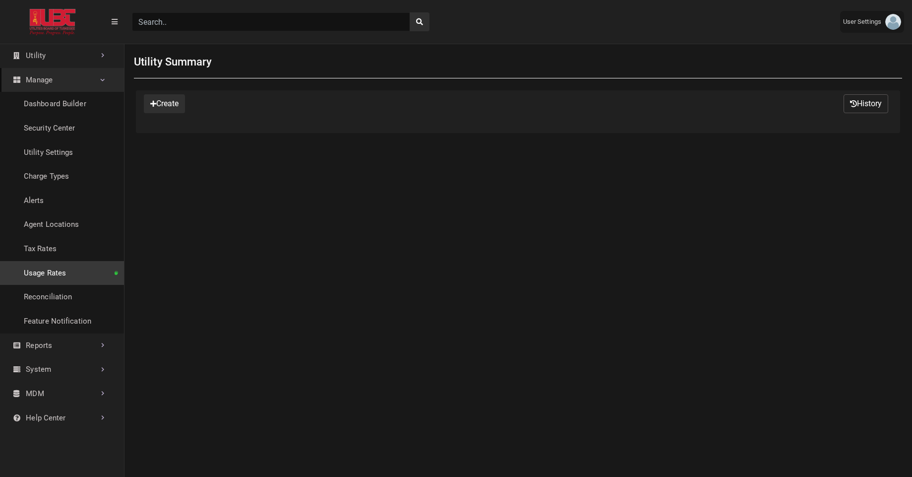
select select "25 per page"
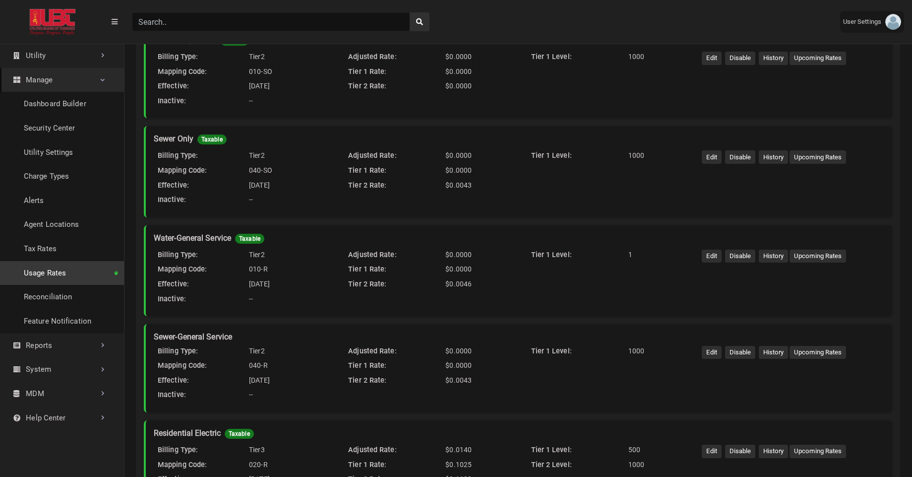
scroll to position [105, 0]
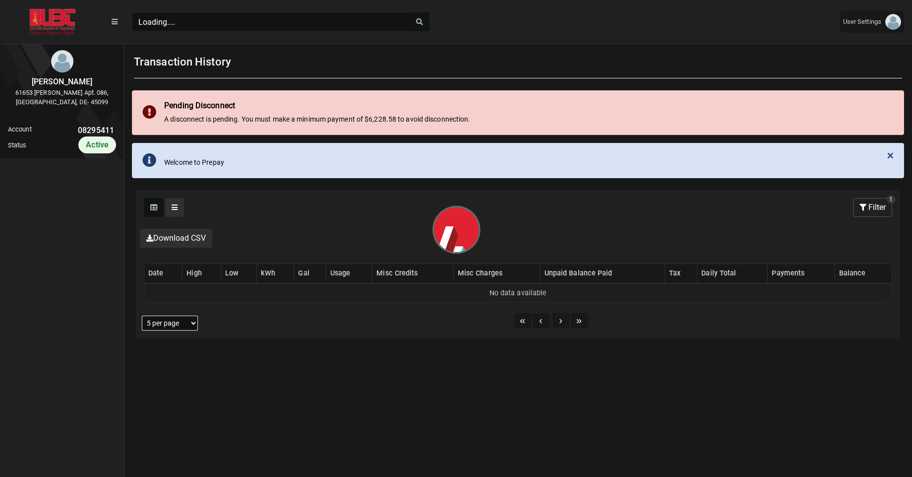
scroll to position [4, 0]
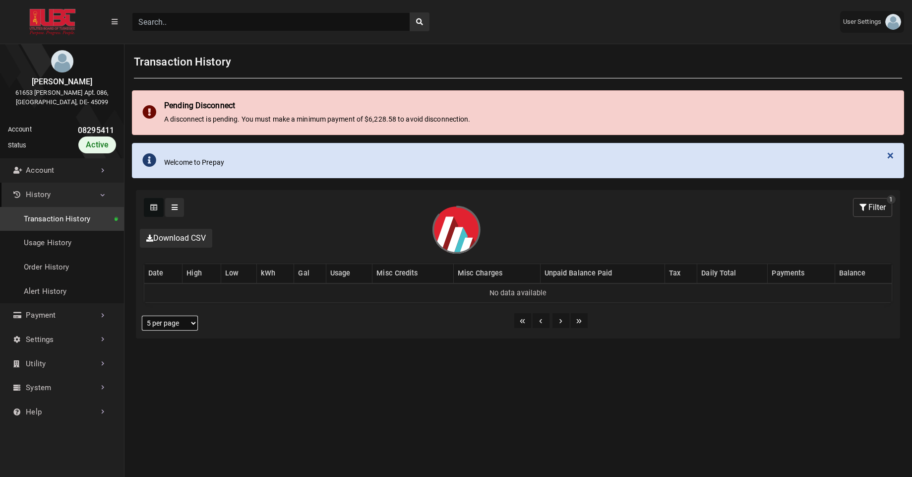
select select "25 per page"
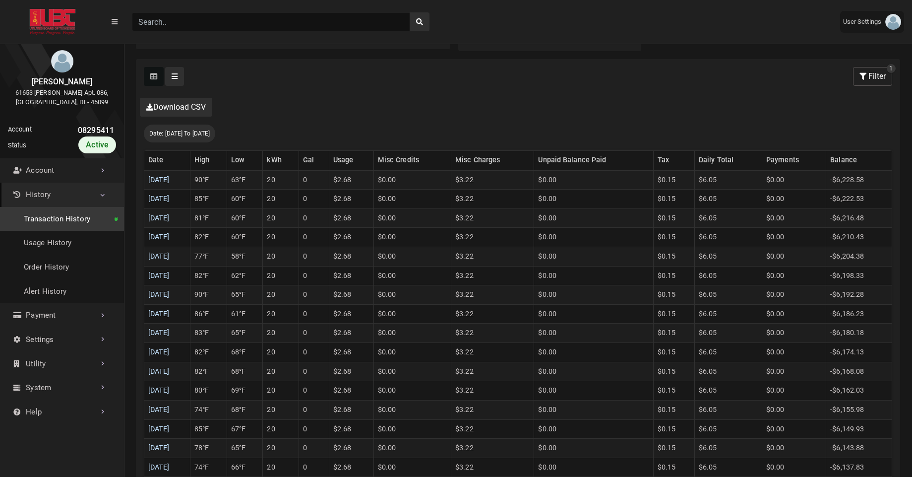
scroll to position [258, 0]
click at [158, 310] on link "09/04/2025" at bounding box center [158, 312] width 21 height 8
click at [170, 291] on link "09/05/2025" at bounding box center [158, 293] width 21 height 8
click at [170, 276] on link "09/06/2025" at bounding box center [158, 274] width 21 height 8
click at [170, 255] on link "09/07/2025" at bounding box center [158, 255] width 21 height 8
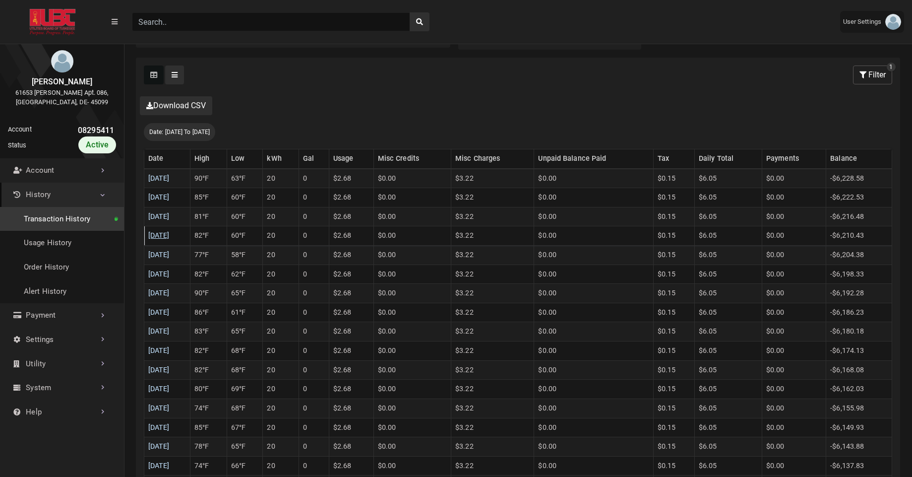
click at [170, 236] on link "09/08/2025" at bounding box center [158, 235] width 21 height 8
click at [170, 215] on link "09/09/2025" at bounding box center [158, 216] width 21 height 8
click at [170, 195] on link "09/10/2025" at bounding box center [158, 197] width 21 height 8
click at [170, 177] on link "09/11/2025" at bounding box center [158, 178] width 21 height 8
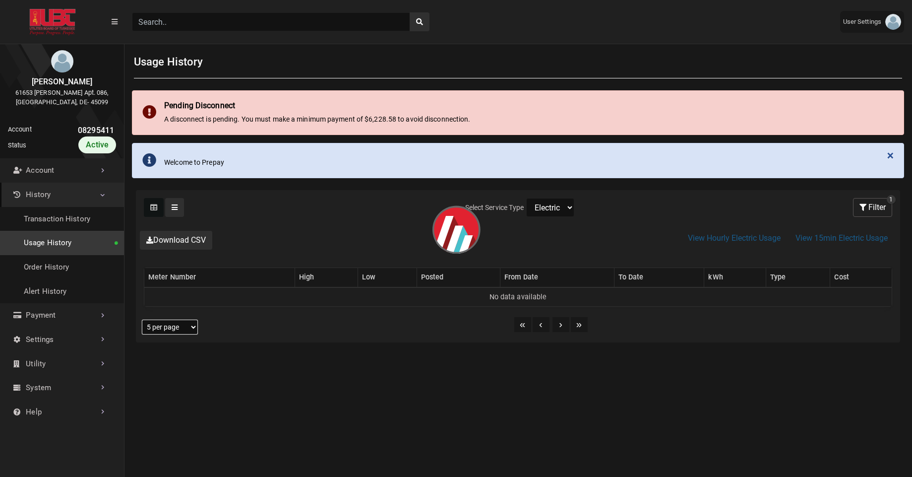
select select "25 per page"
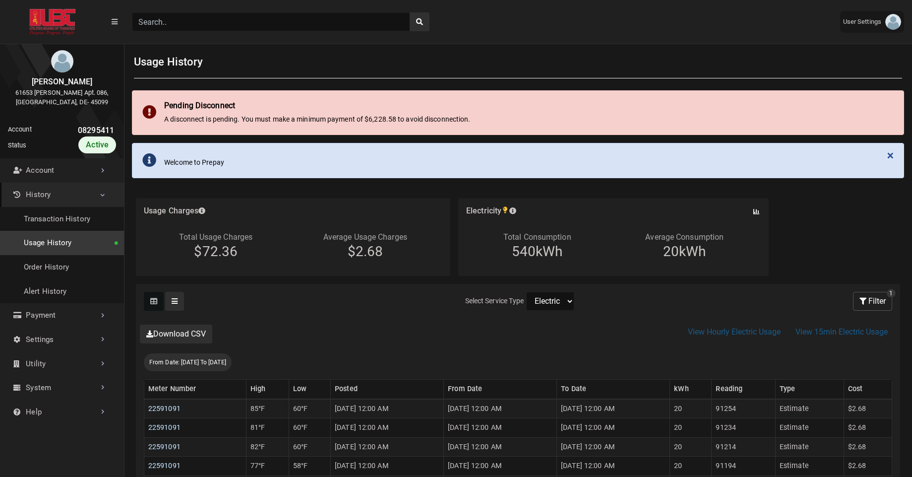
scroll to position [2, 0]
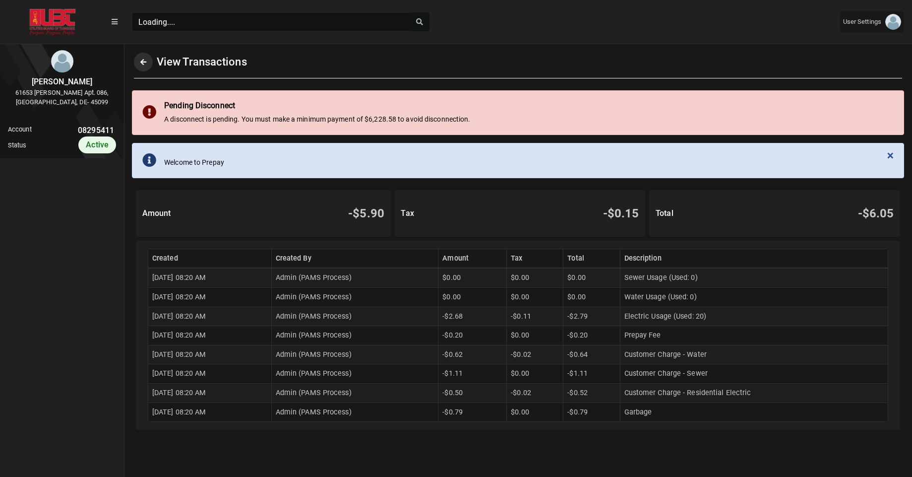
scroll to position [2, 0]
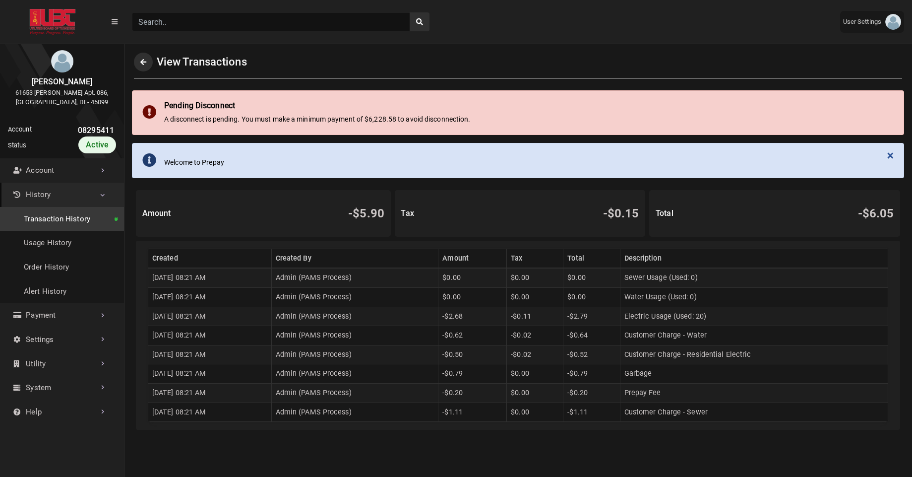
scroll to position [2, 0]
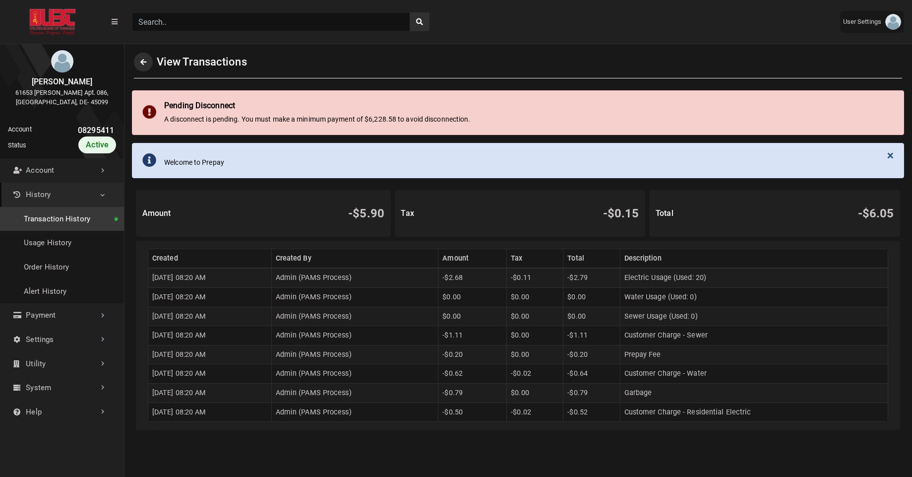
scroll to position [2, 0]
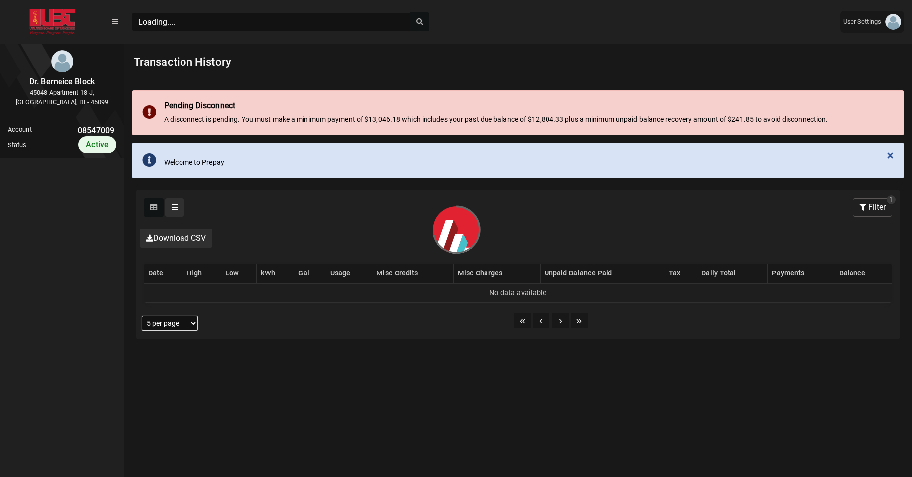
scroll to position [326, 124]
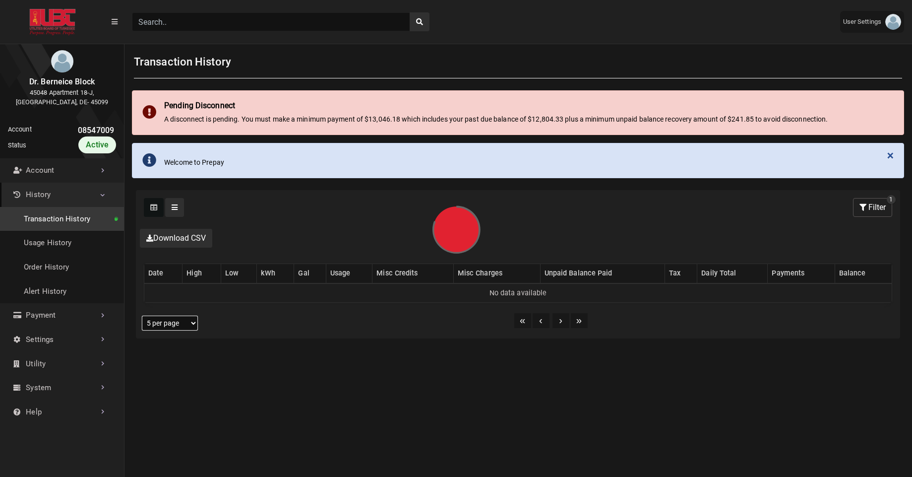
select select "25 per page"
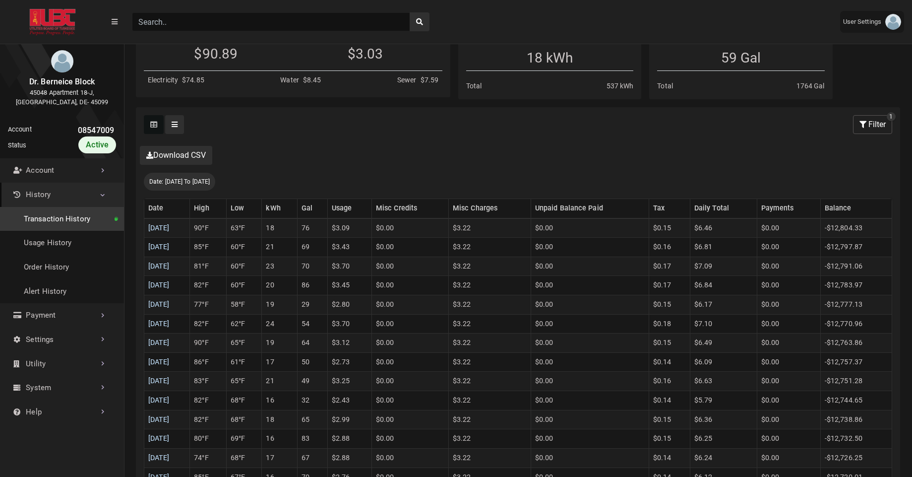
scroll to position [260, 0]
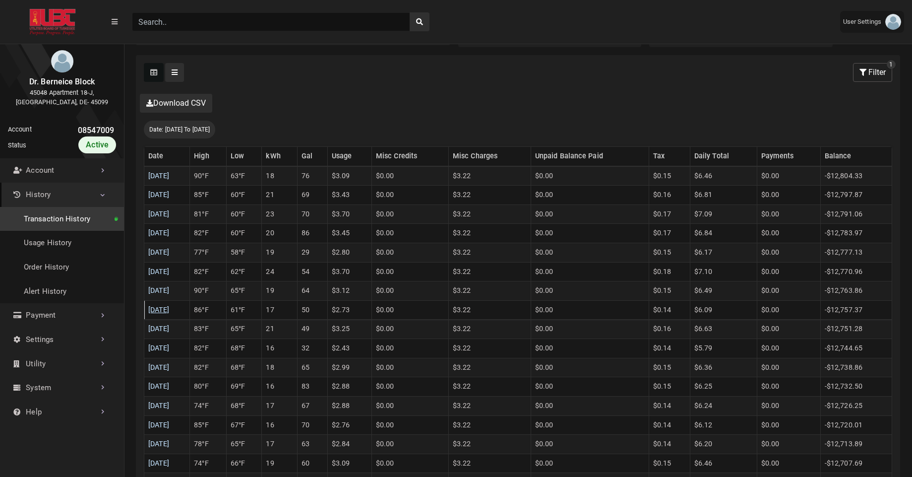
click at [170, 310] on link "[DATE]" at bounding box center [158, 310] width 21 height 8
click at [170, 292] on link "09/05/2025" at bounding box center [158, 290] width 21 height 8
click at [170, 273] on link "09/06/2025" at bounding box center [158, 271] width 21 height 8
click at [170, 253] on link "09/07/2025" at bounding box center [158, 252] width 21 height 8
click at [170, 231] on link "09/08/2025" at bounding box center [158, 233] width 21 height 8
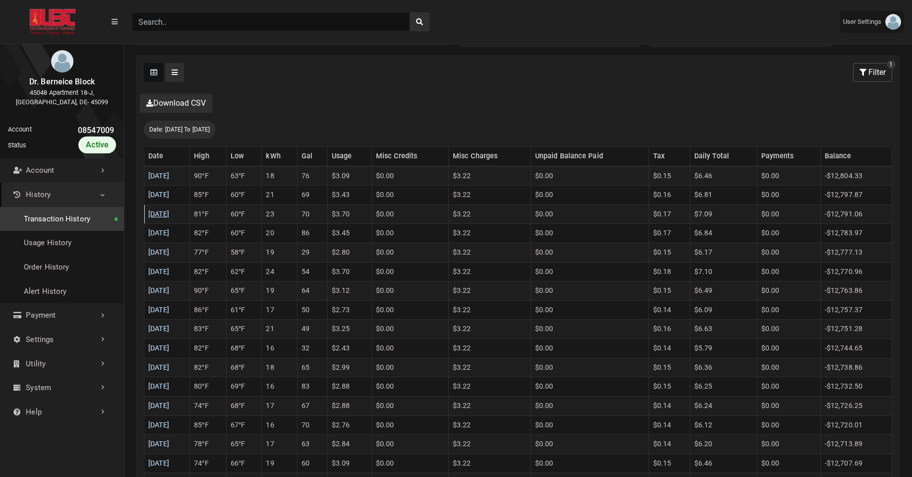
click at [170, 217] on link "09/09/2025" at bounding box center [158, 214] width 21 height 8
click at [170, 192] on link "09/10/2025" at bounding box center [158, 195] width 21 height 8
click at [170, 177] on link "09/11/2025" at bounding box center [158, 176] width 21 height 8
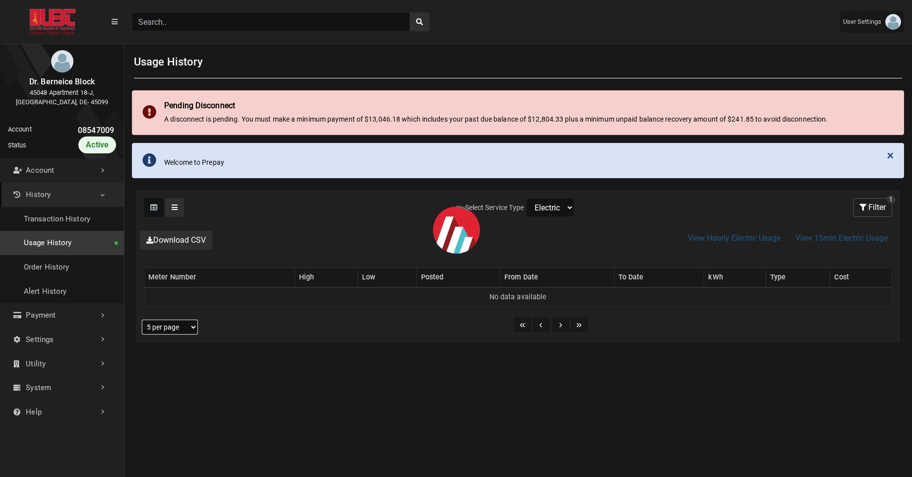
select select "25 per page"
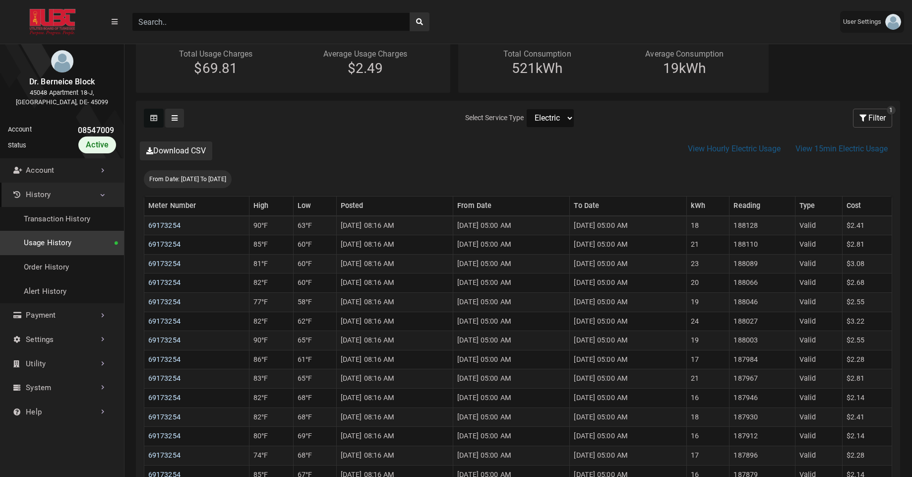
scroll to position [184, 0]
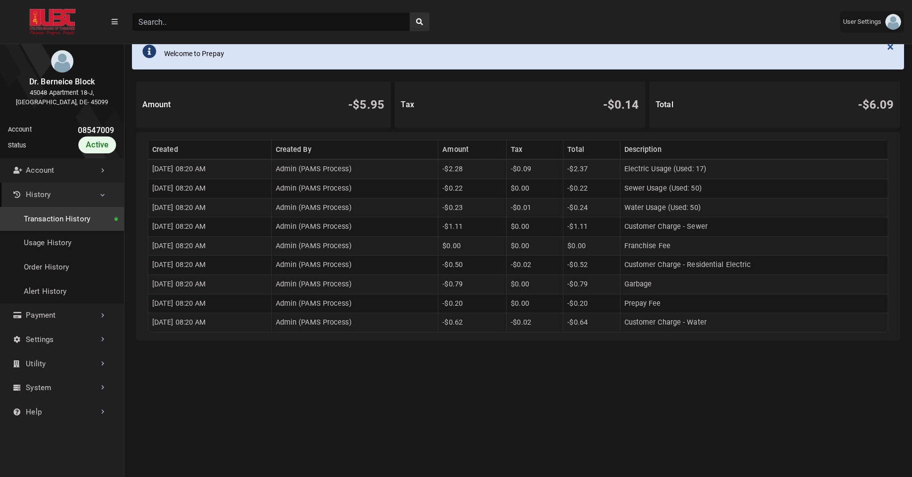
scroll to position [110, 0]
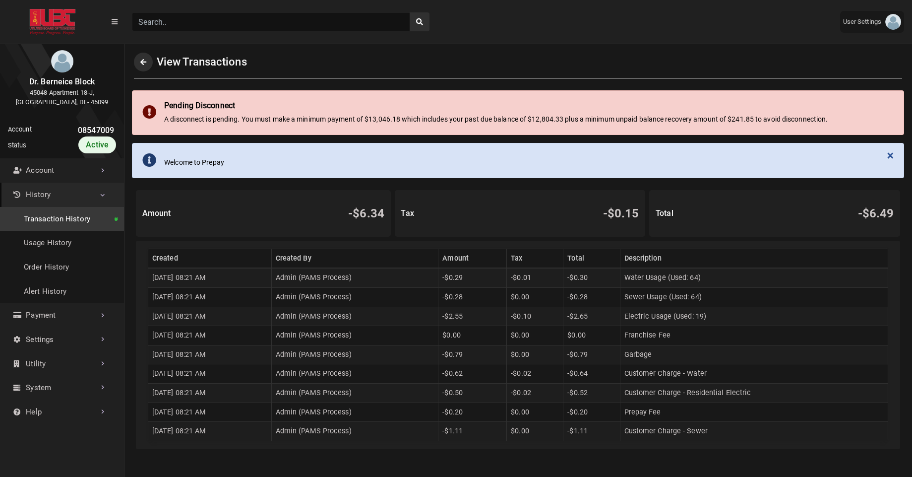
scroll to position [2, 0]
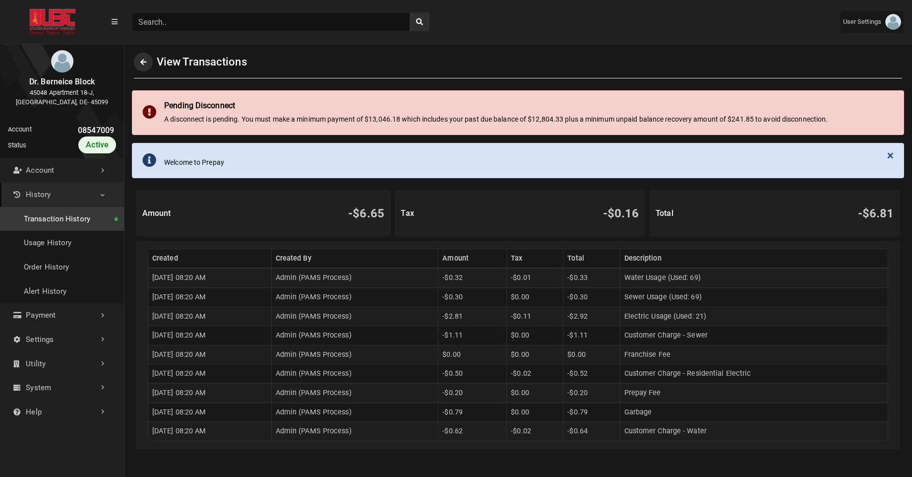
scroll to position [2, 0]
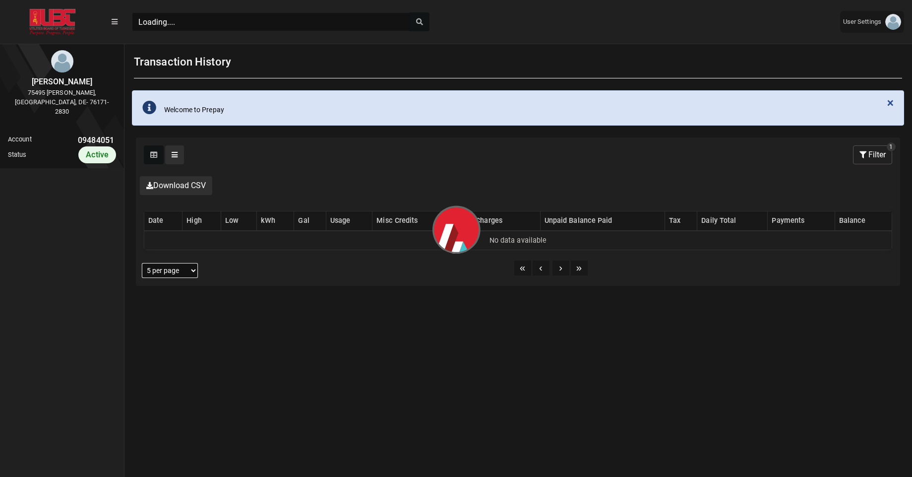
scroll to position [4, 0]
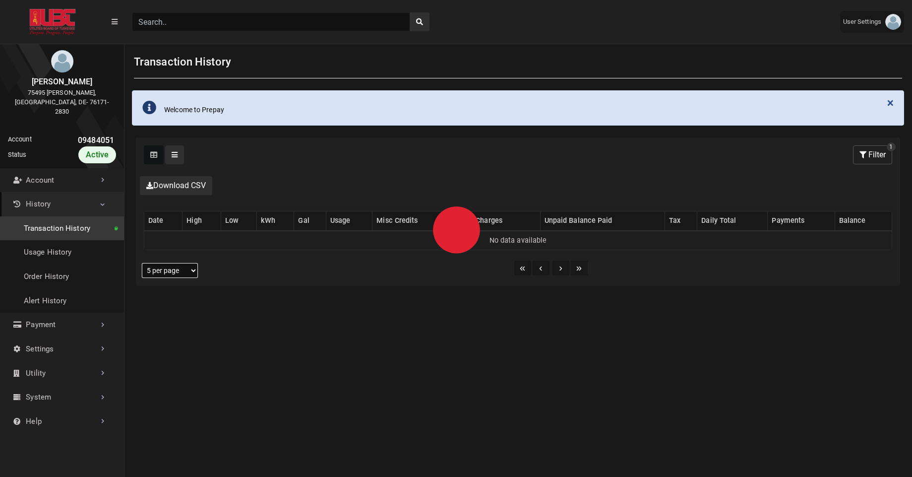
select select "25 per page"
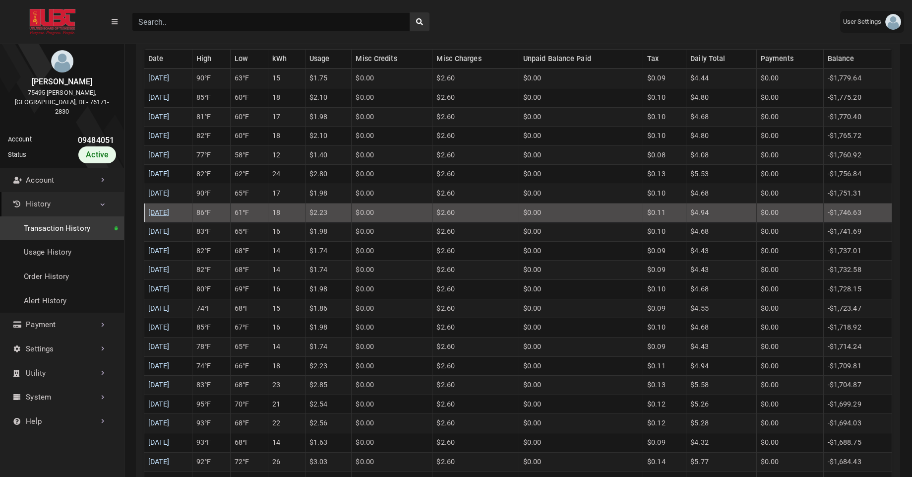
scroll to position [287, 0]
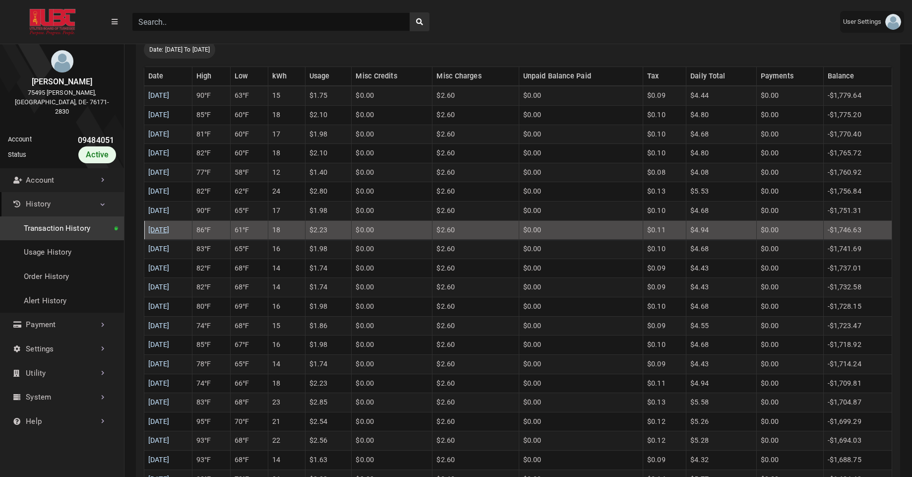
click at [160, 229] on link "[DATE]" at bounding box center [158, 230] width 21 height 8
click at [170, 212] on link "[DATE]" at bounding box center [158, 210] width 21 height 8
click at [170, 192] on link "[DATE]" at bounding box center [158, 191] width 21 height 8
click at [168, 172] on link "09/07/2025" at bounding box center [158, 172] width 21 height 8
click at [170, 149] on link "09/08/2025" at bounding box center [158, 153] width 21 height 8
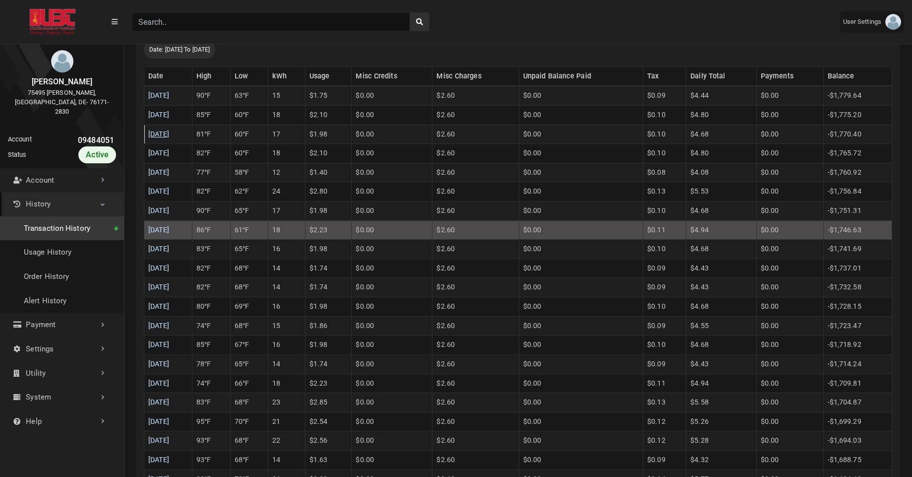
click at [170, 136] on link "09/09/2025" at bounding box center [158, 134] width 21 height 8
click at [170, 118] on link "09/10/2025" at bounding box center [158, 115] width 21 height 8
click at [170, 92] on link "09/11/2025" at bounding box center [158, 95] width 21 height 8
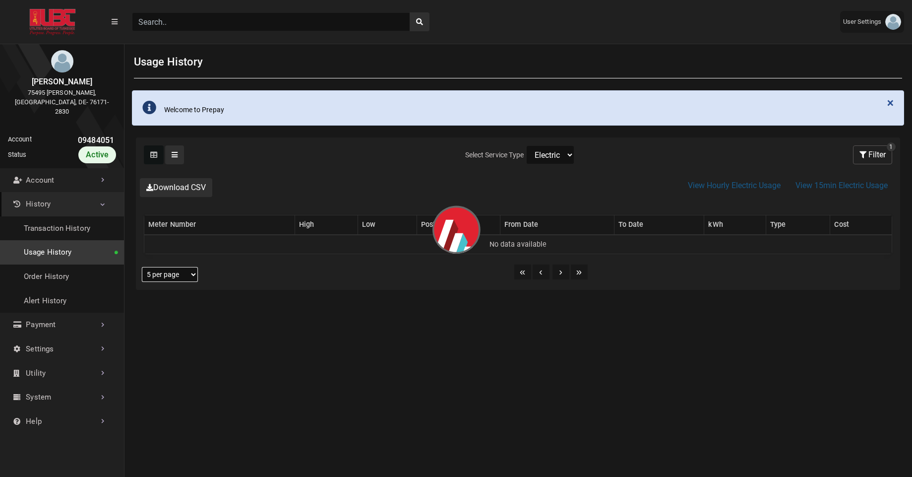
select select "25 per page"
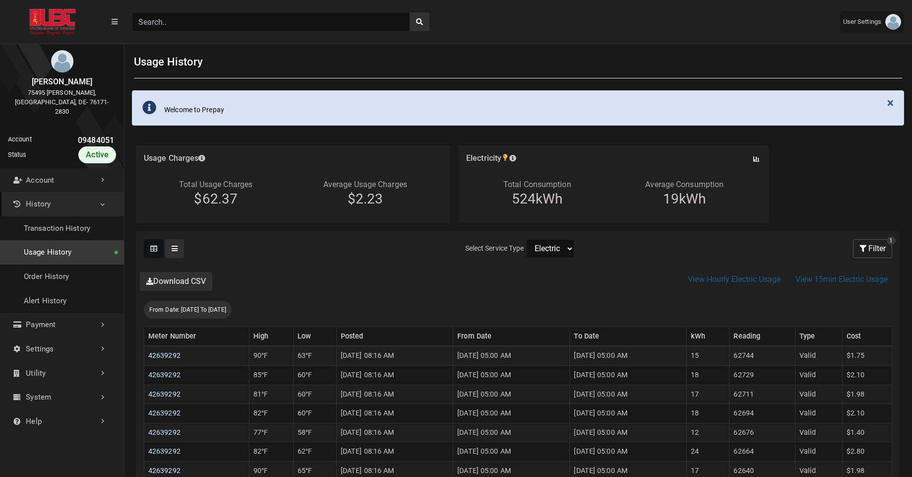
scroll to position [2, 0]
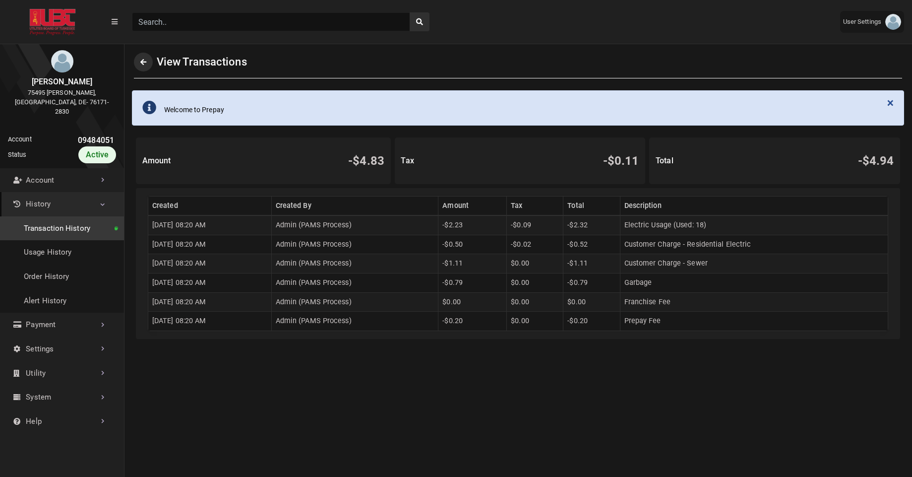
scroll to position [2, 0]
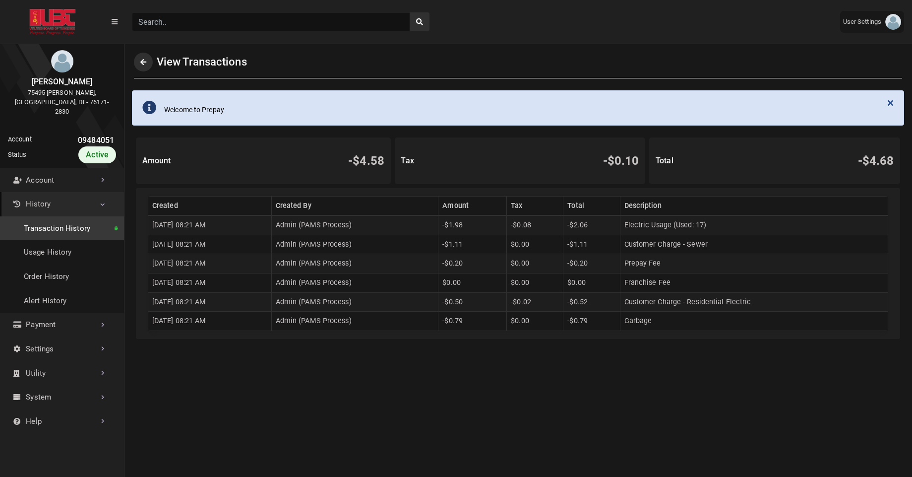
scroll to position [2, 0]
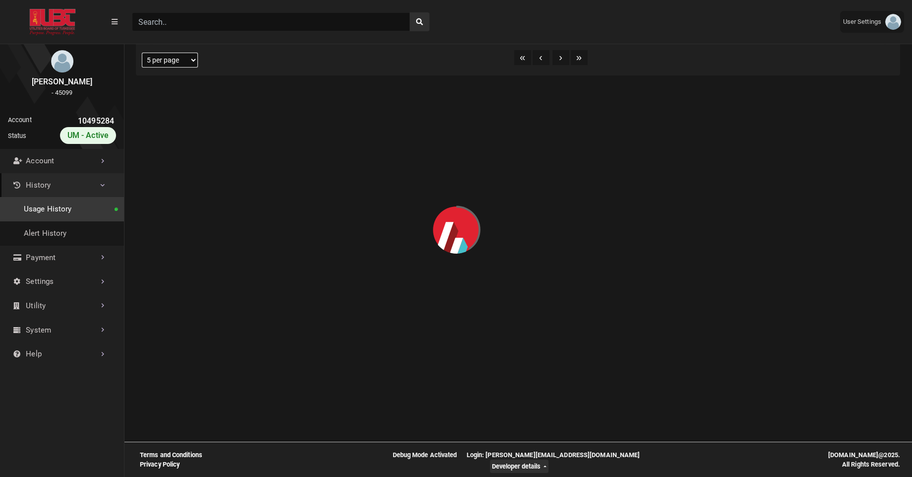
scroll to position [217, 0]
click at [81, 213] on link "Usage History" at bounding box center [62, 209] width 124 height 24
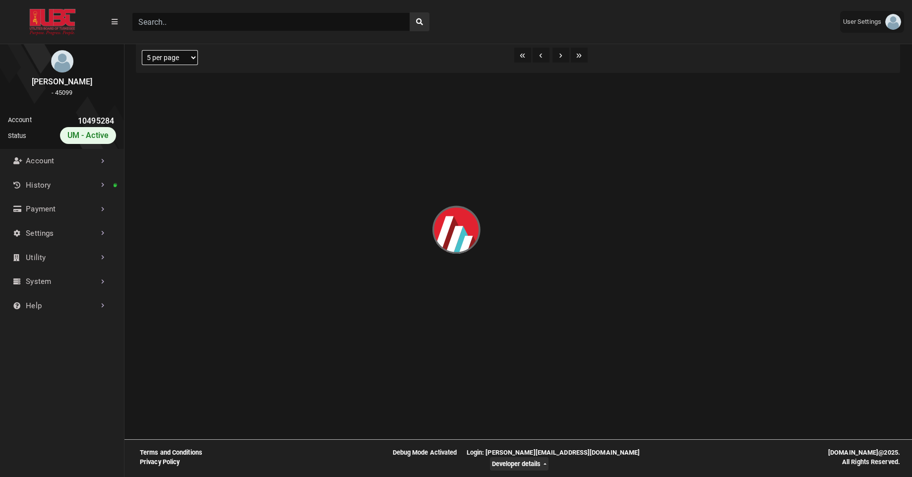
select select "25 per page"
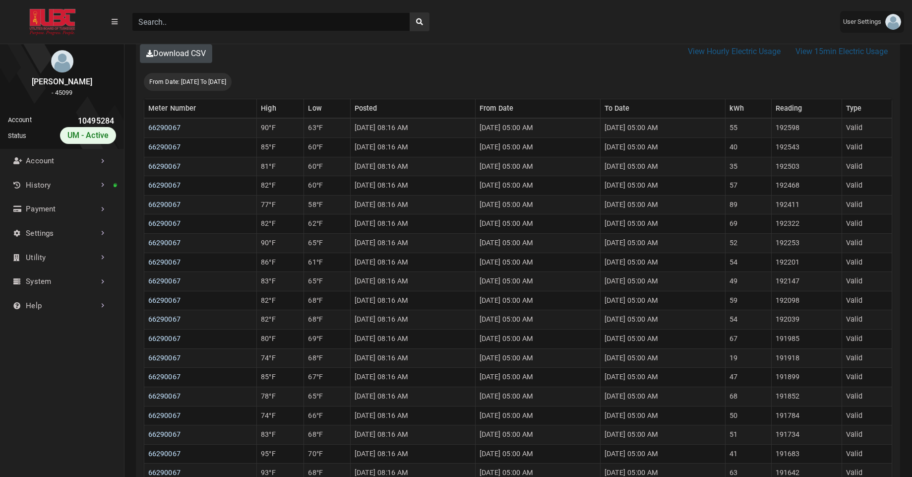
scroll to position [240, 0]
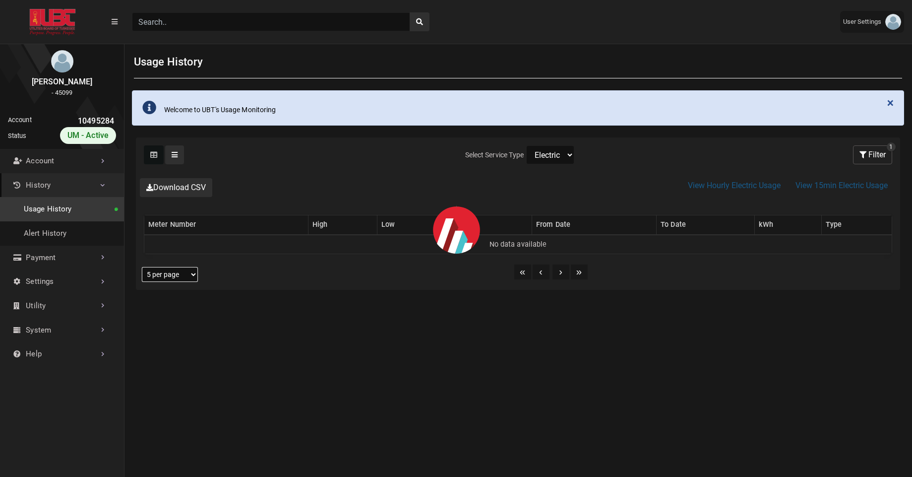
select select "25 per page"
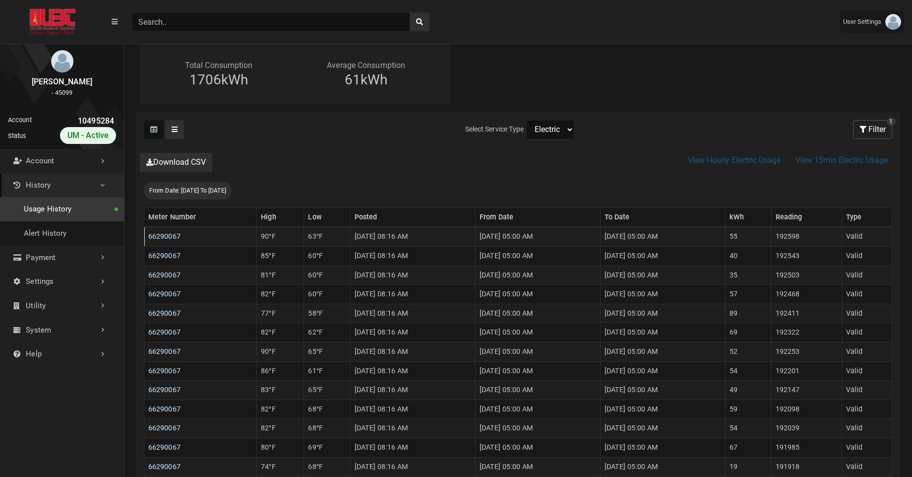
scroll to position [116, 0]
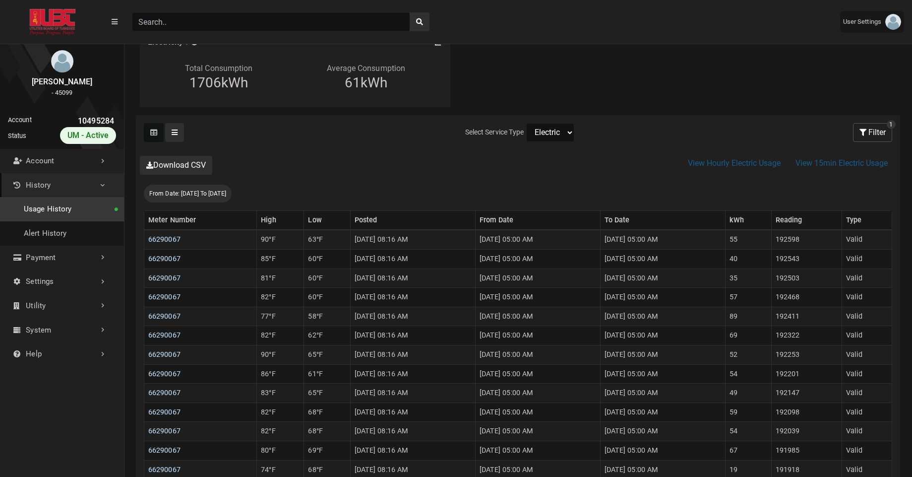
select select "Water"
click at [526, 123] on select "Electric Sewer Water" at bounding box center [550, 132] width 48 height 19
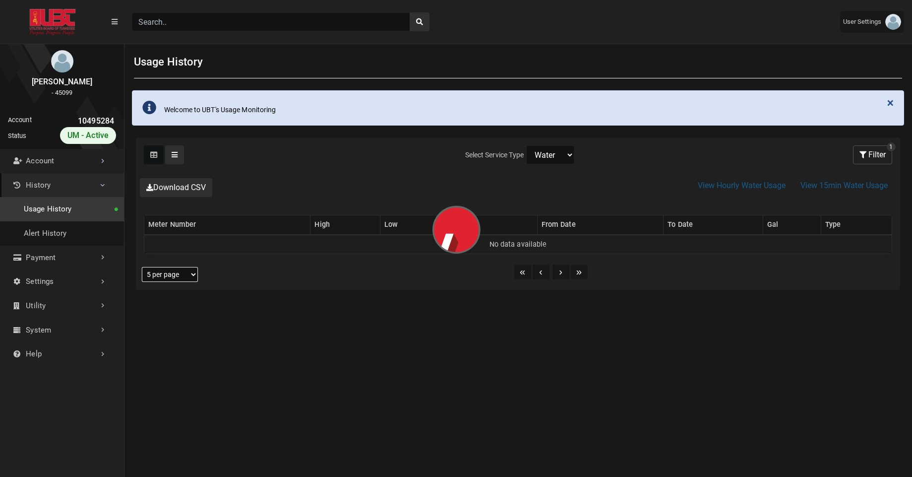
select select "25 per page"
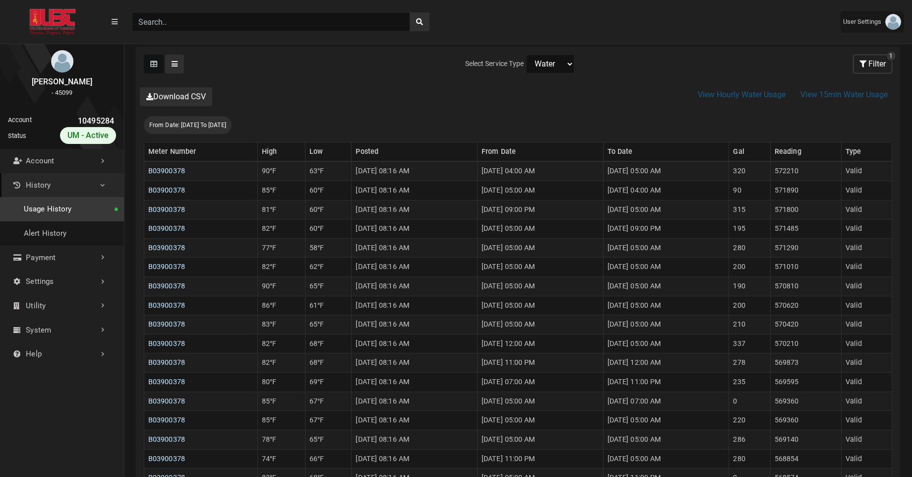
scroll to position [269, 0]
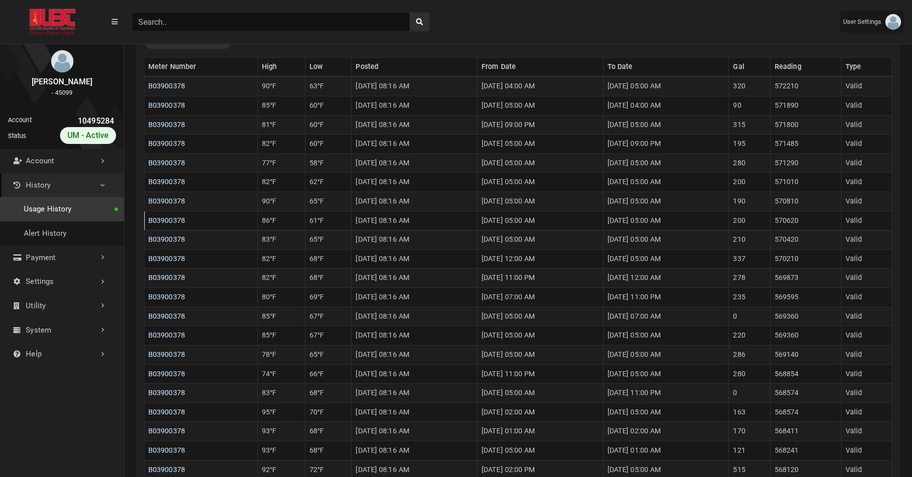
click at [757, 221] on td "200" at bounding box center [750, 220] width 42 height 19
click at [764, 181] on td "200" at bounding box center [750, 182] width 42 height 19
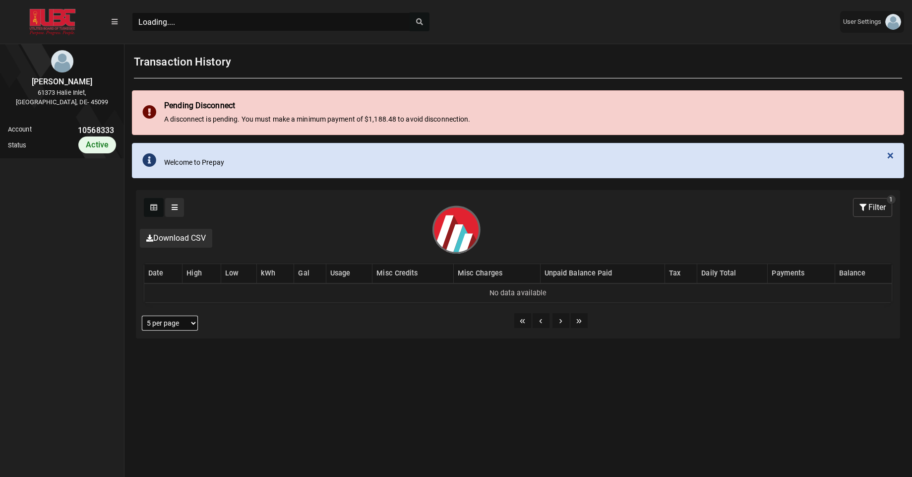
scroll to position [4, 0]
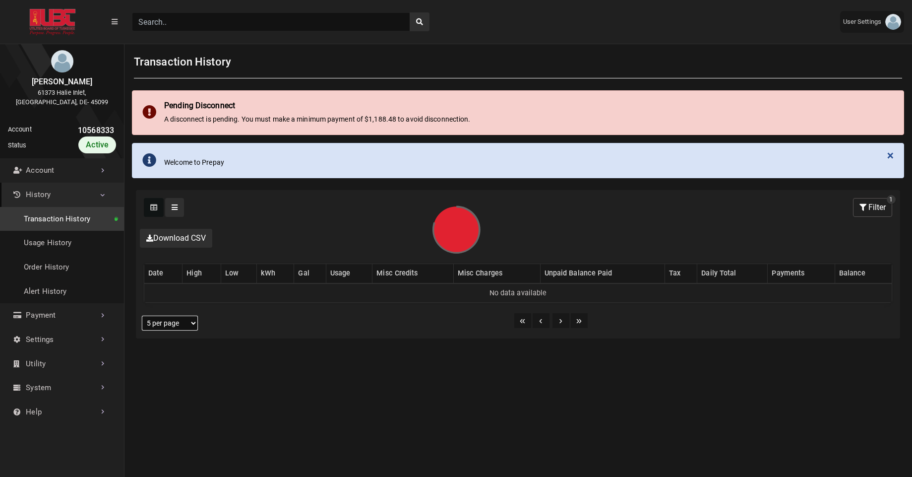
select select "25 per page"
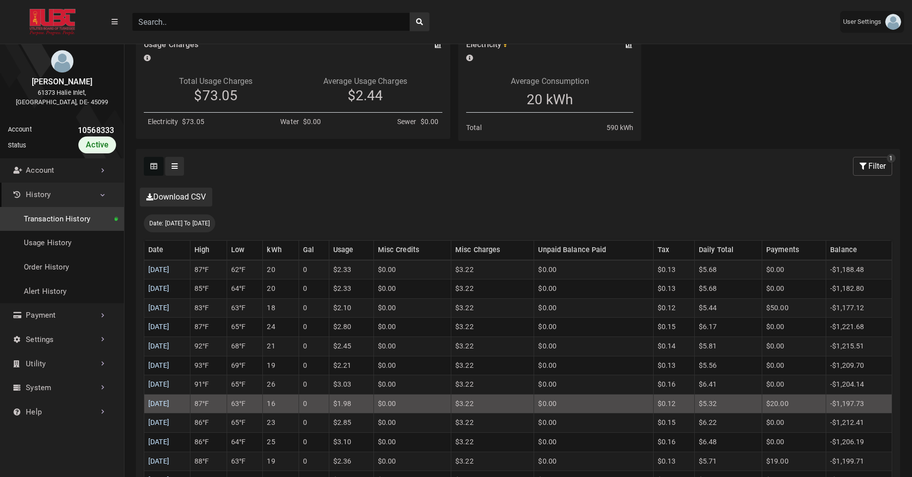
scroll to position [180, 0]
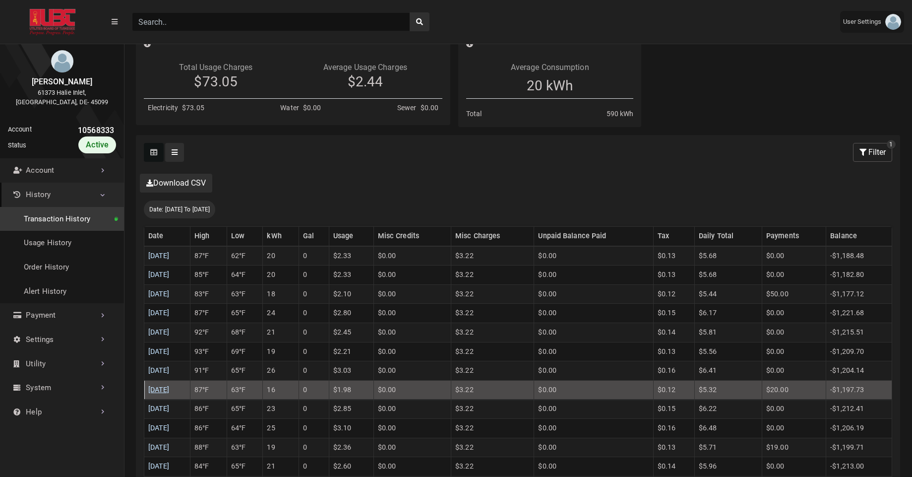
click at [163, 387] on link "09/04/2025" at bounding box center [158, 390] width 21 height 8
click at [170, 374] on link "09/05/2025" at bounding box center [158, 370] width 21 height 8
click at [170, 354] on link "09/06/2025" at bounding box center [158, 351] width 21 height 8
click at [170, 331] on link "09/07/2025" at bounding box center [158, 332] width 21 height 8
click at [170, 315] on link "09/08/2025" at bounding box center [158, 313] width 21 height 8
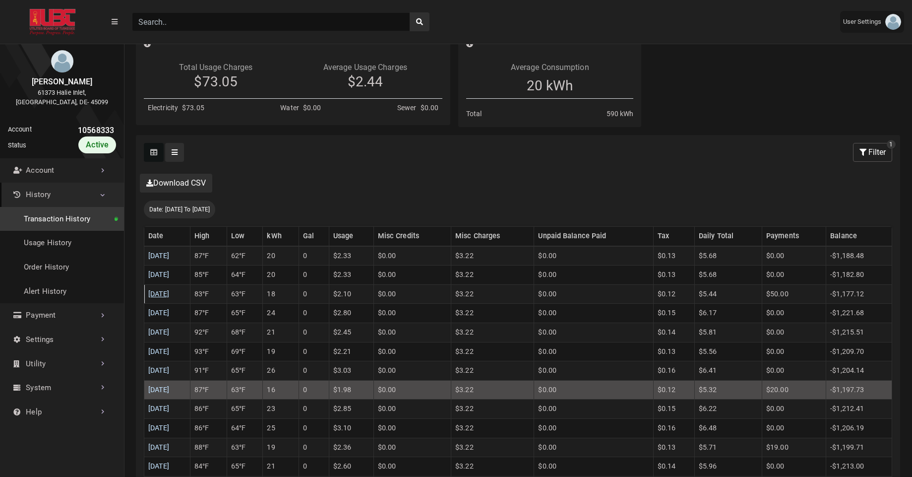
click at [170, 294] on link "09/09/2025" at bounding box center [158, 294] width 21 height 8
click at [170, 274] on link "09/10/2025" at bounding box center [158, 274] width 21 height 8
click at [170, 255] on link "09/11/2025" at bounding box center [158, 256] width 21 height 8
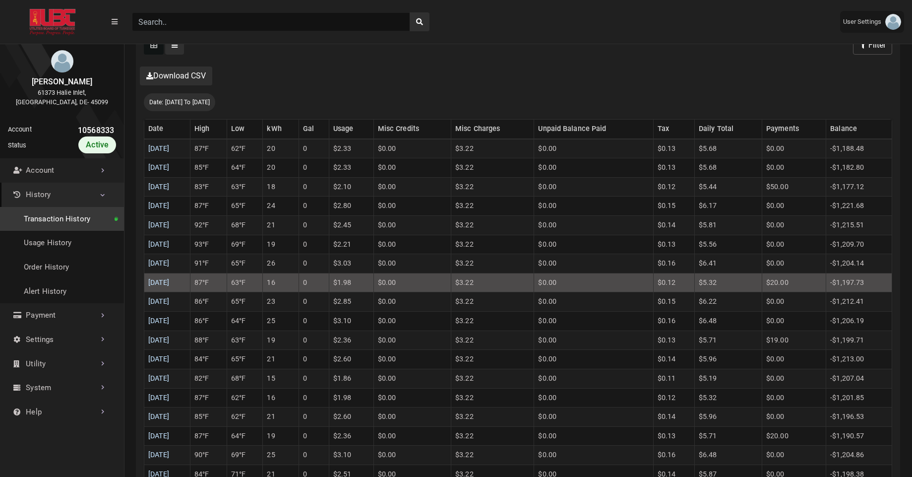
scroll to position [290, 0]
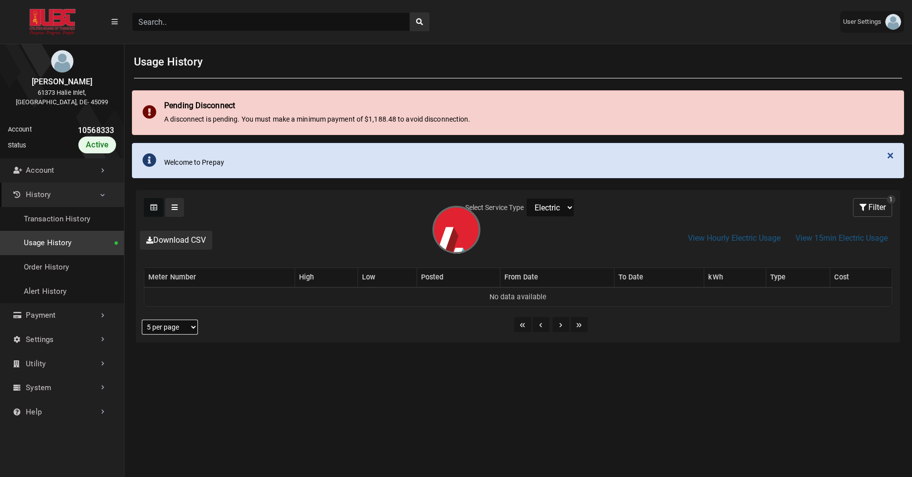
select select "25 per page"
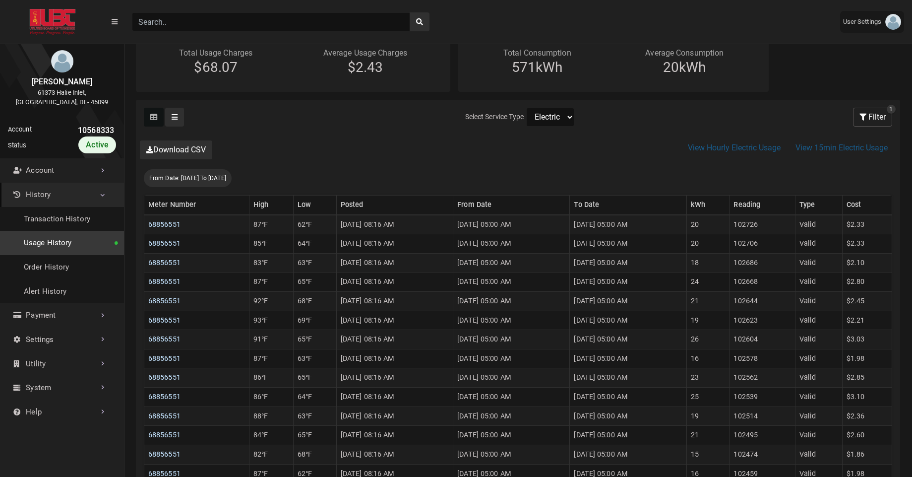
scroll to position [205, 0]
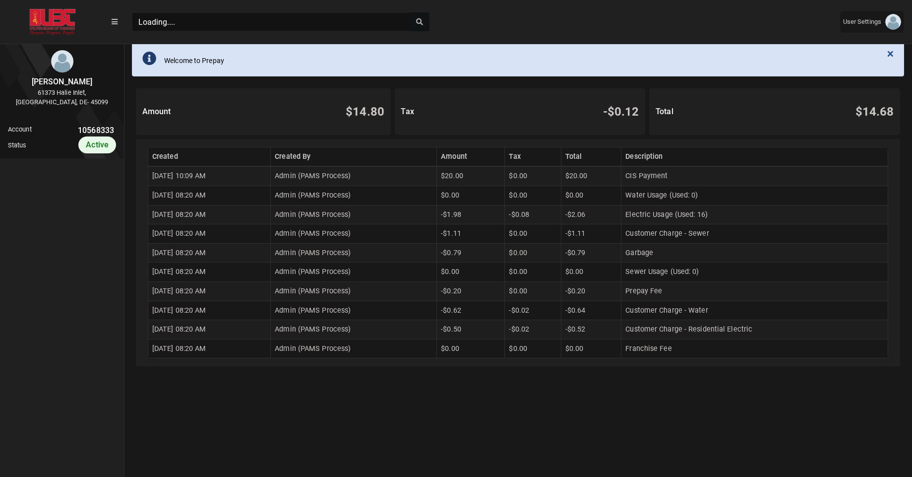
scroll to position [103, 0]
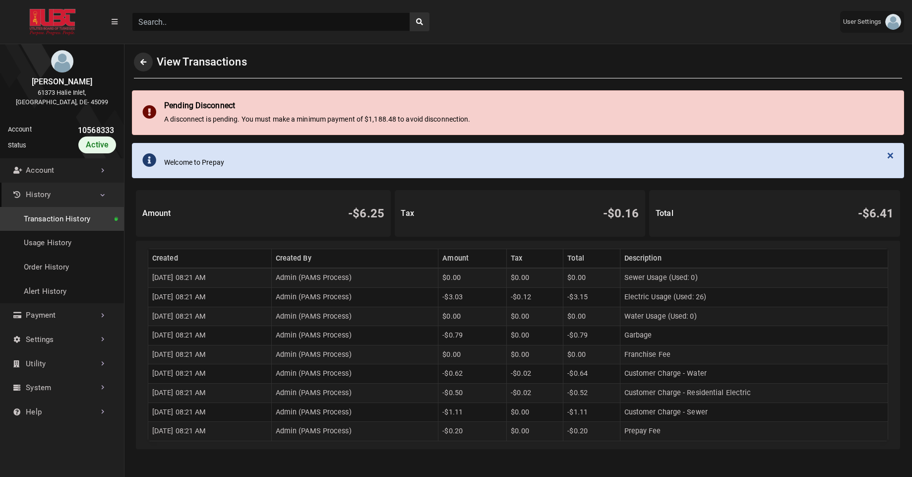
scroll to position [2, 0]
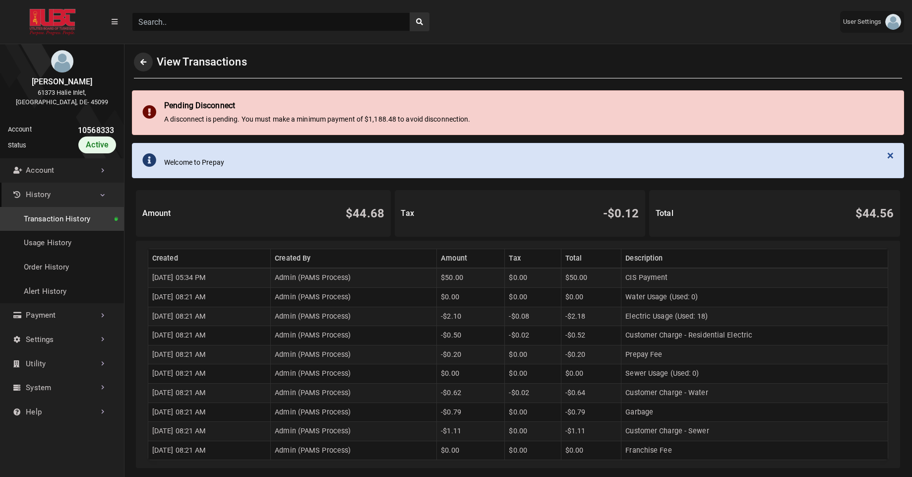
scroll to position [2, 0]
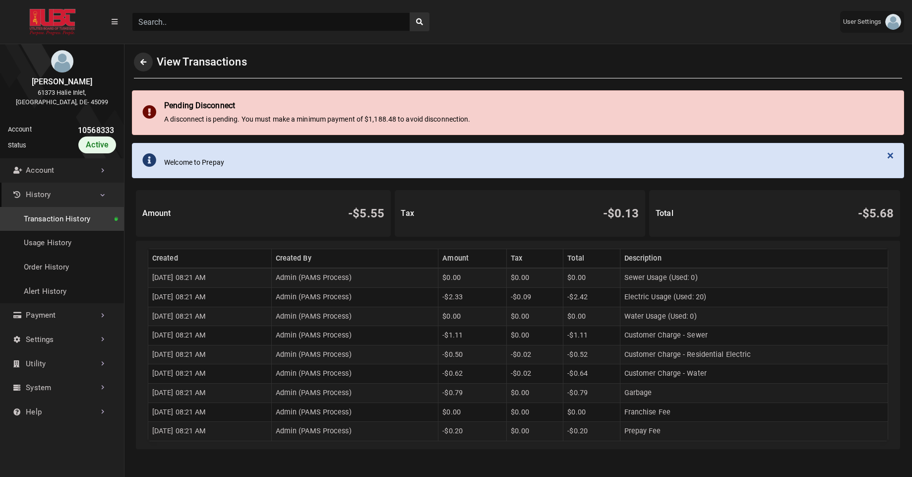
scroll to position [2, 0]
